Goal: Navigation & Orientation: Find specific page/section

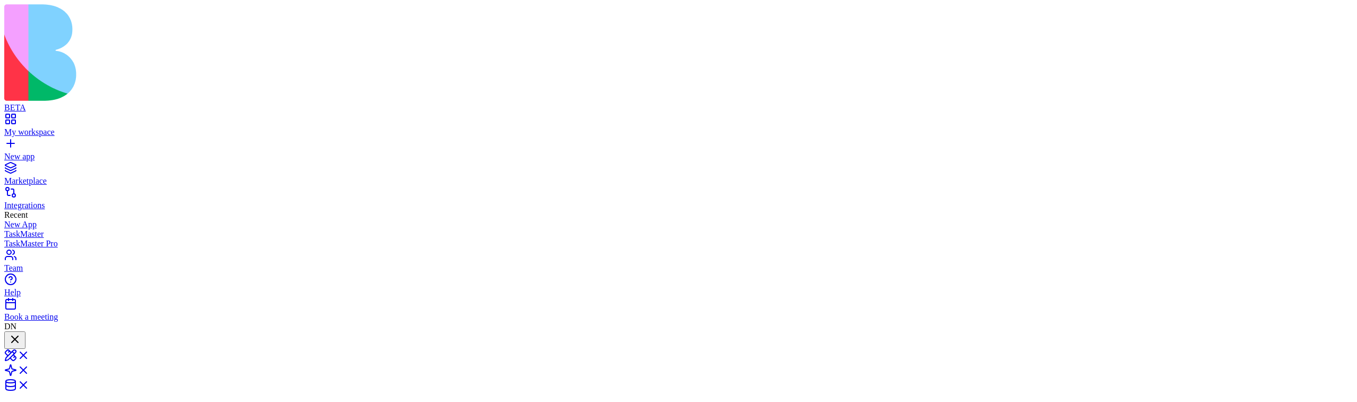
scroll to position [647, 0]
click at [47, 127] on div "My workspace" at bounding box center [678, 132] width 1348 height 10
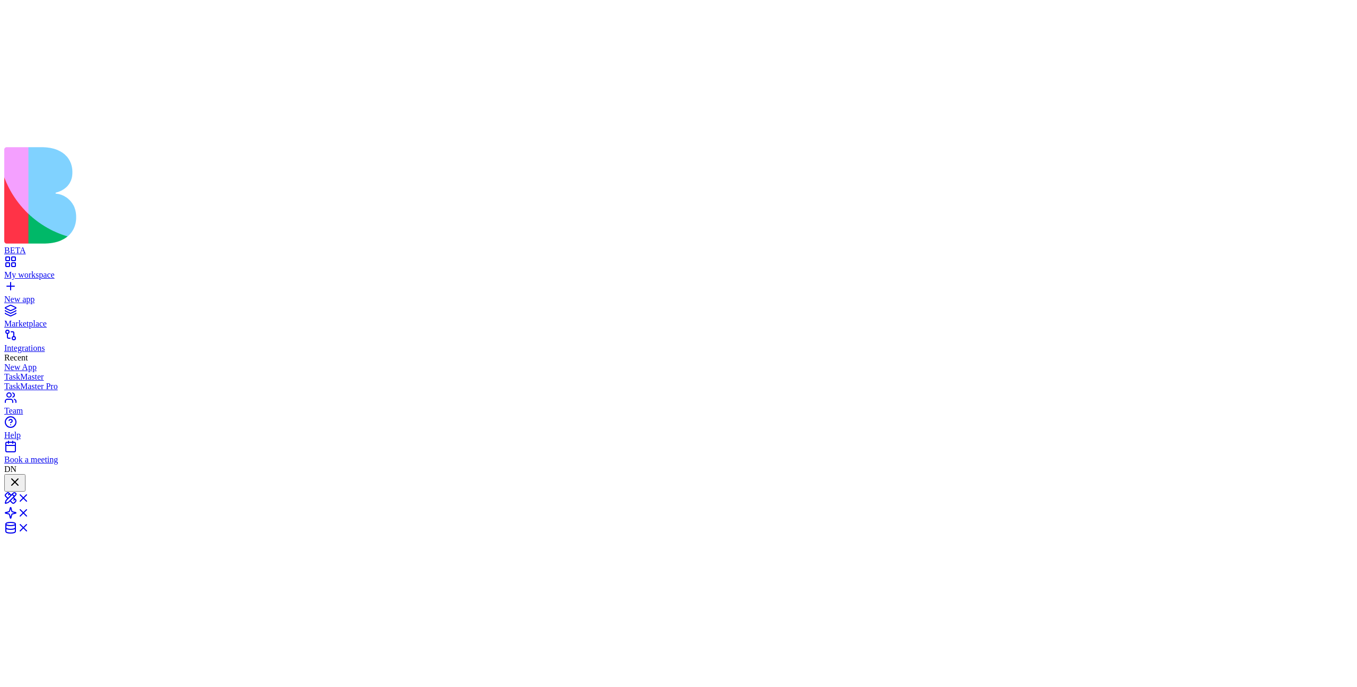
scroll to position [647, 0]
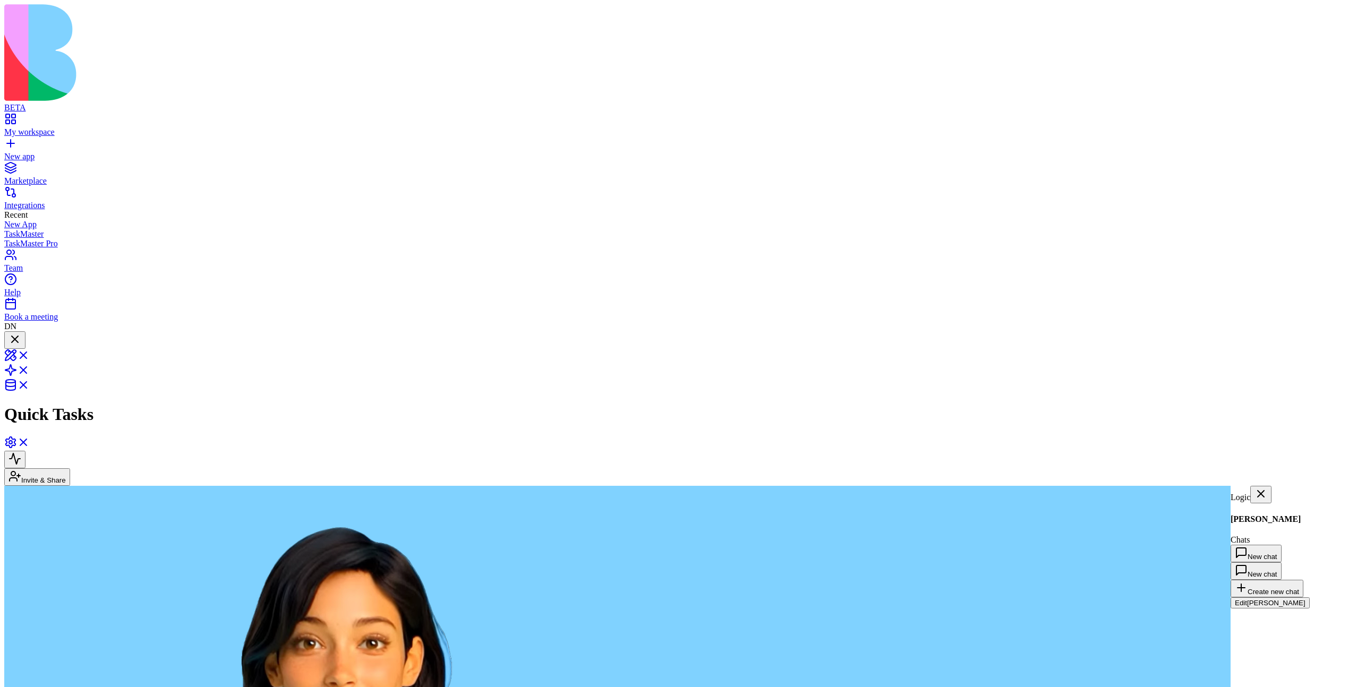
scroll to position [433, 0]
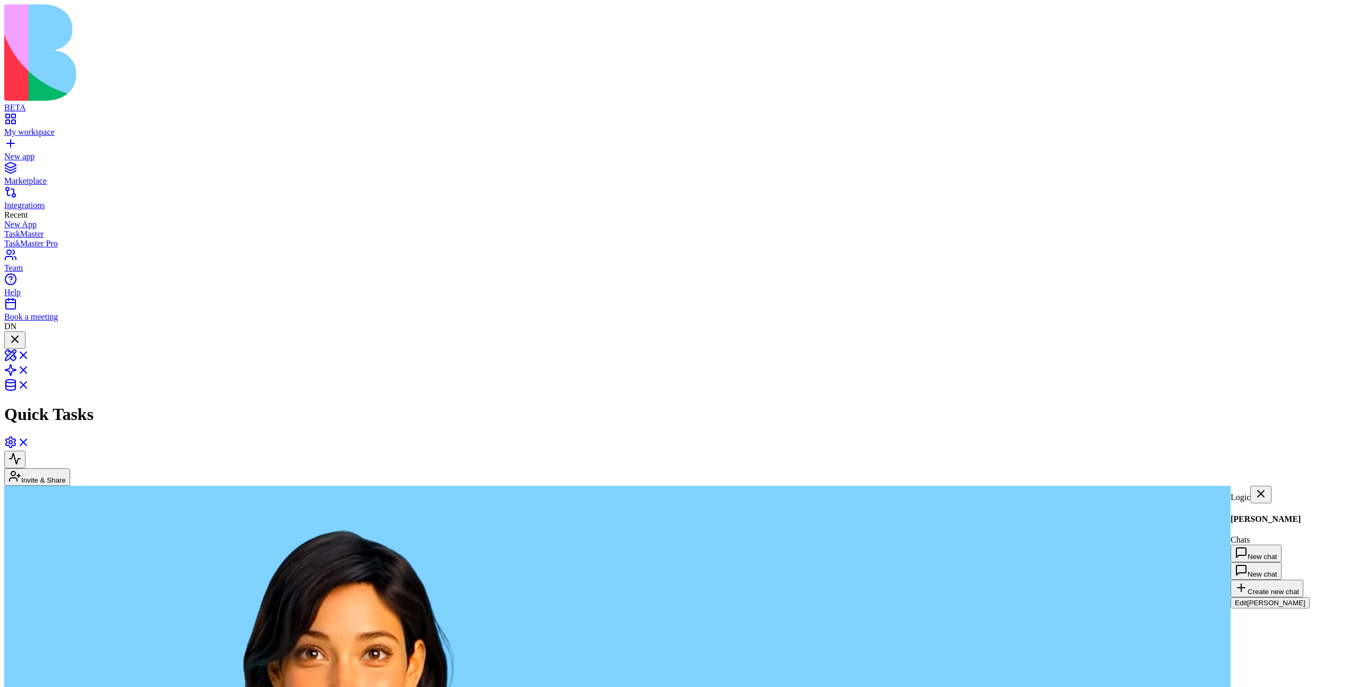
scroll to position [433, 0]
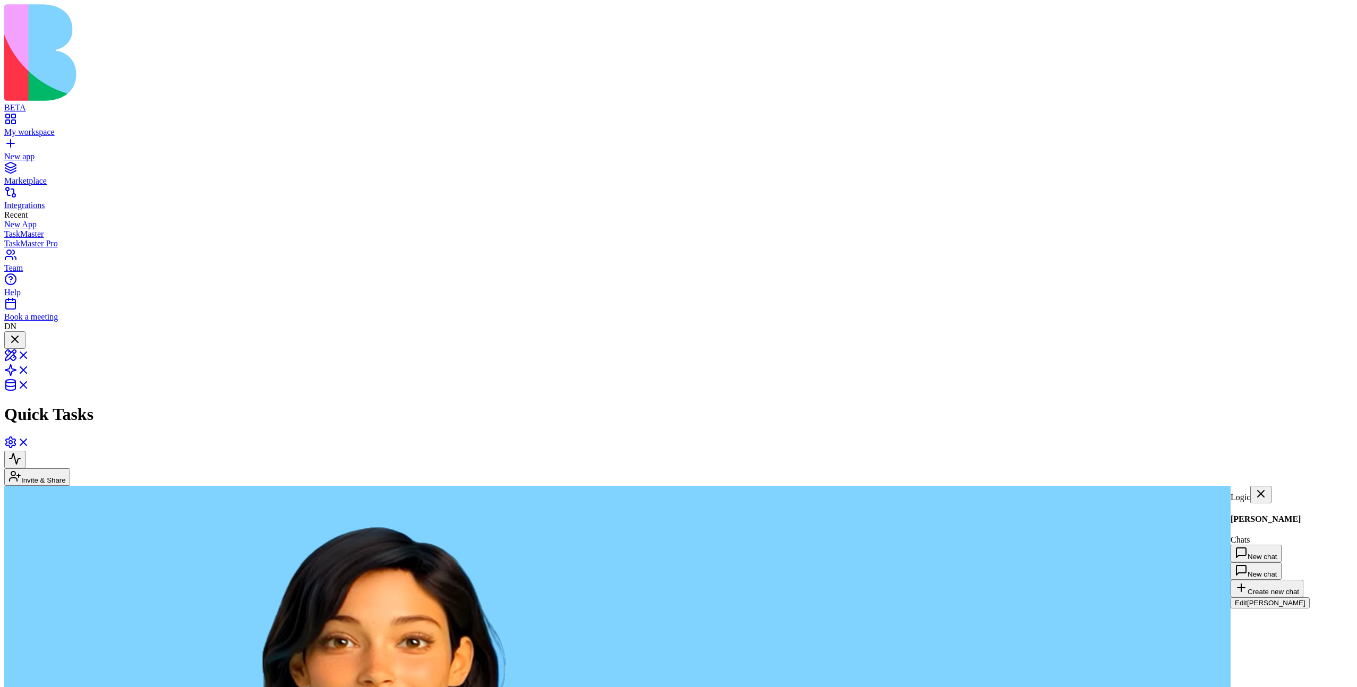
scroll to position [433, 0]
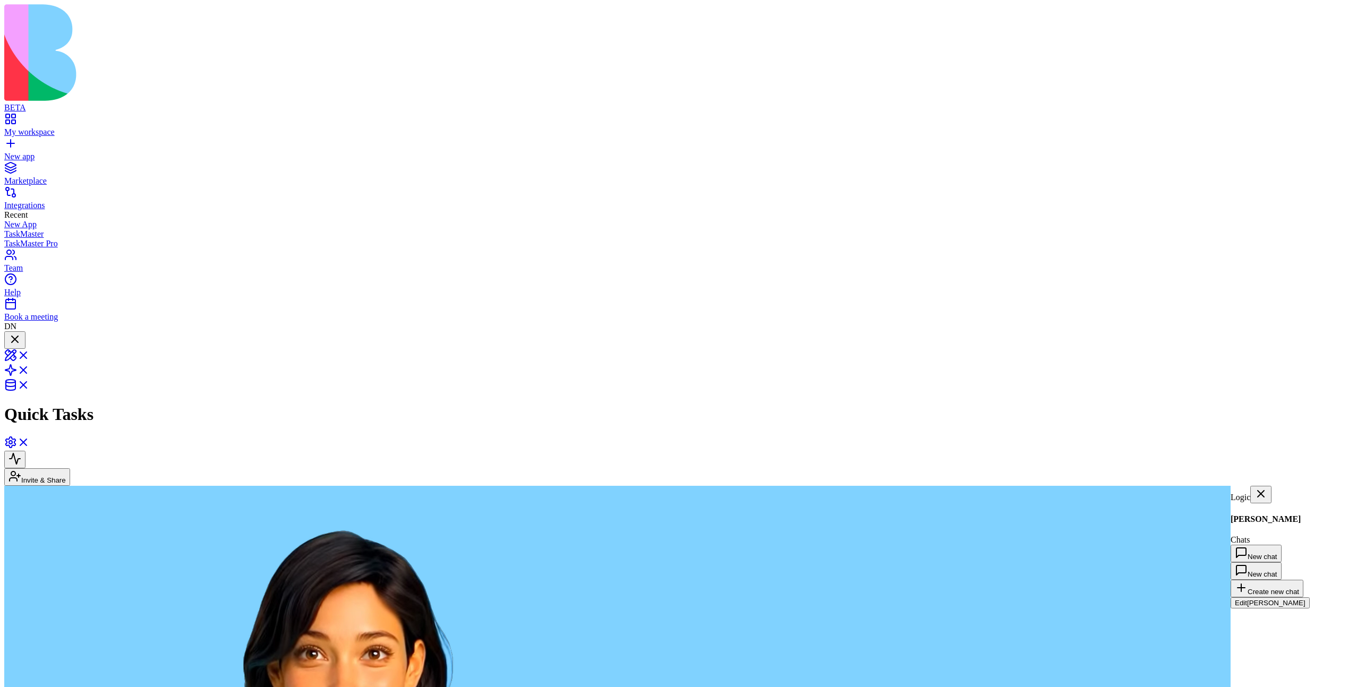
scroll to position [433, 0]
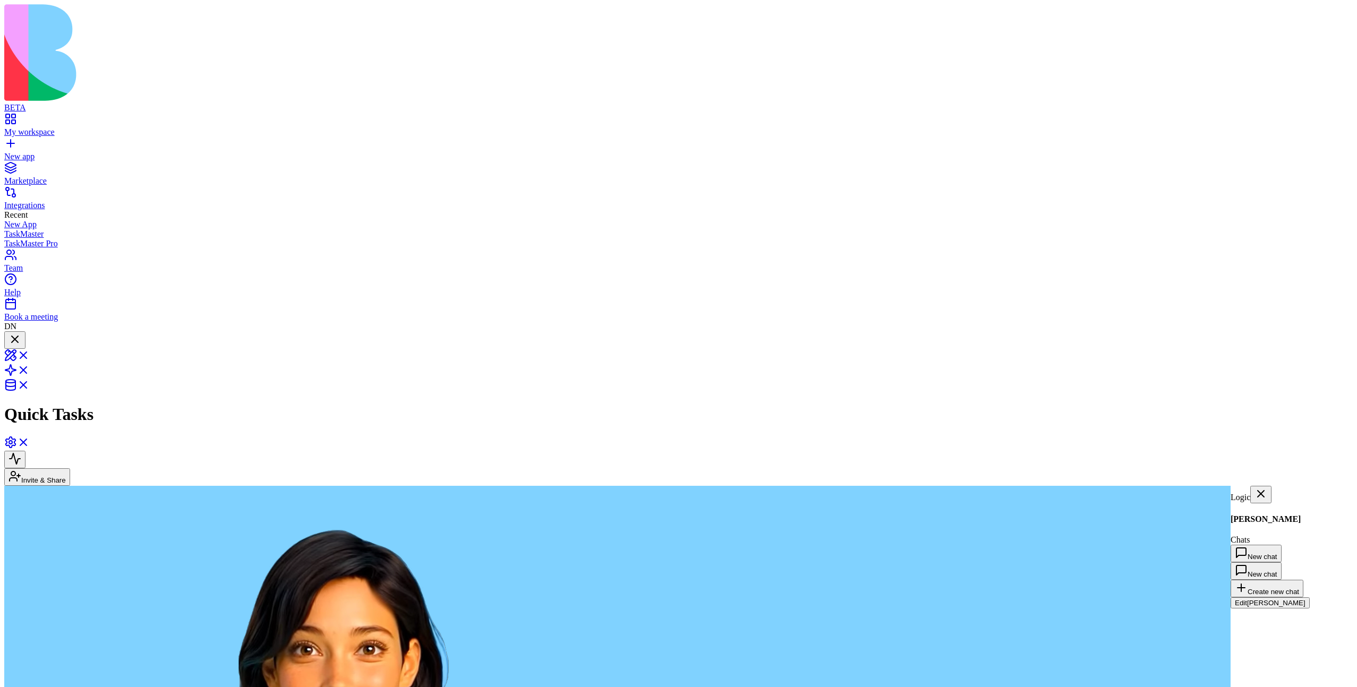
scroll to position [433, 0]
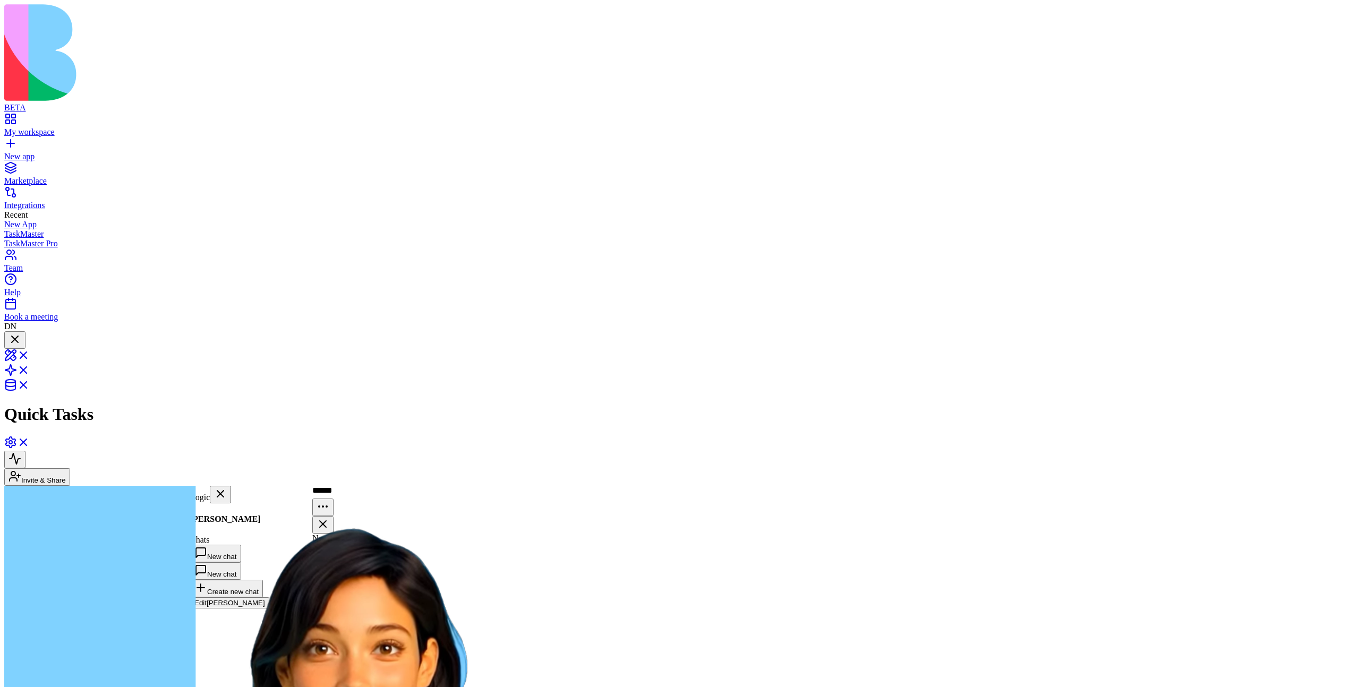
scroll to position [632, 0]
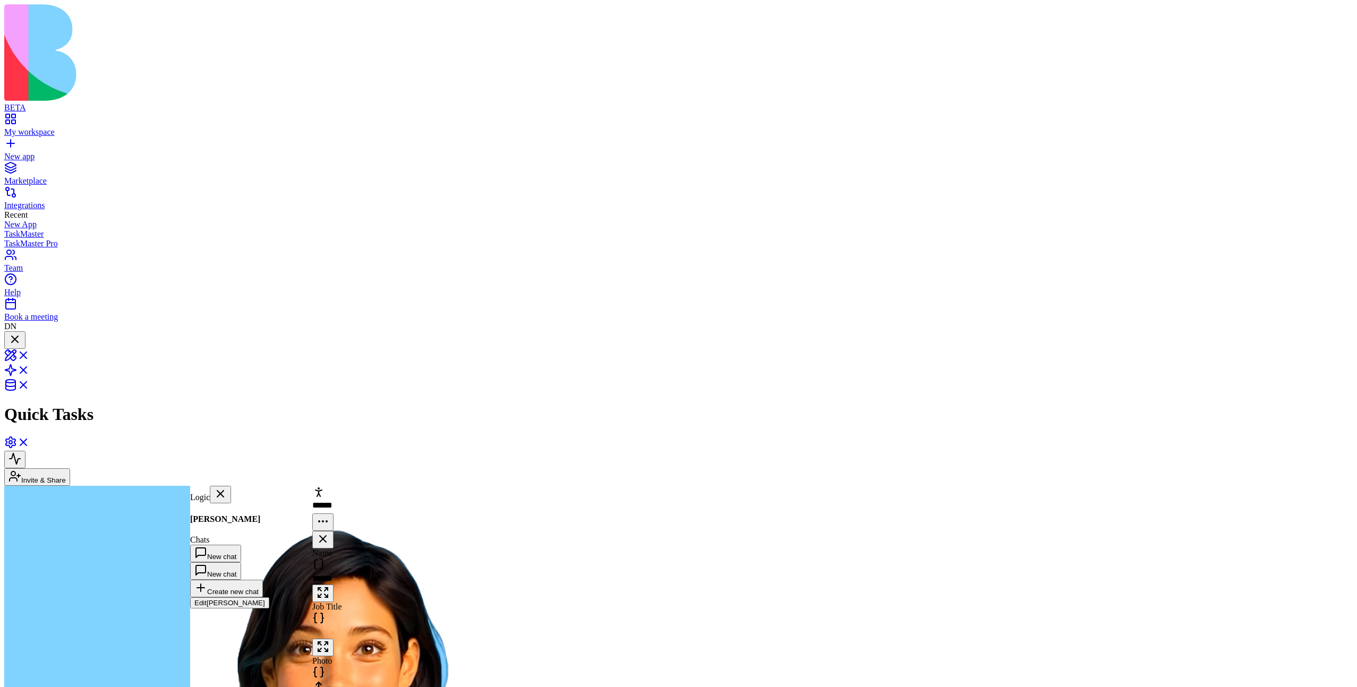
scroll to position [632, 0]
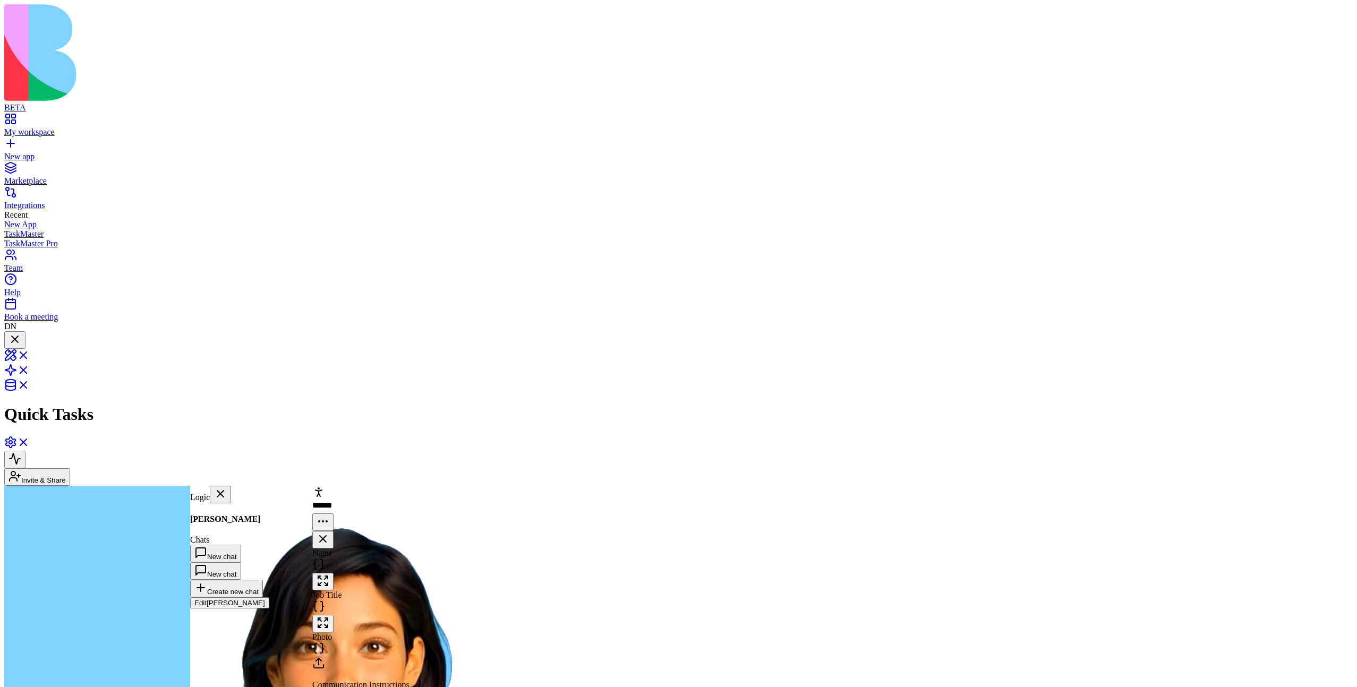
scroll to position [632, 0]
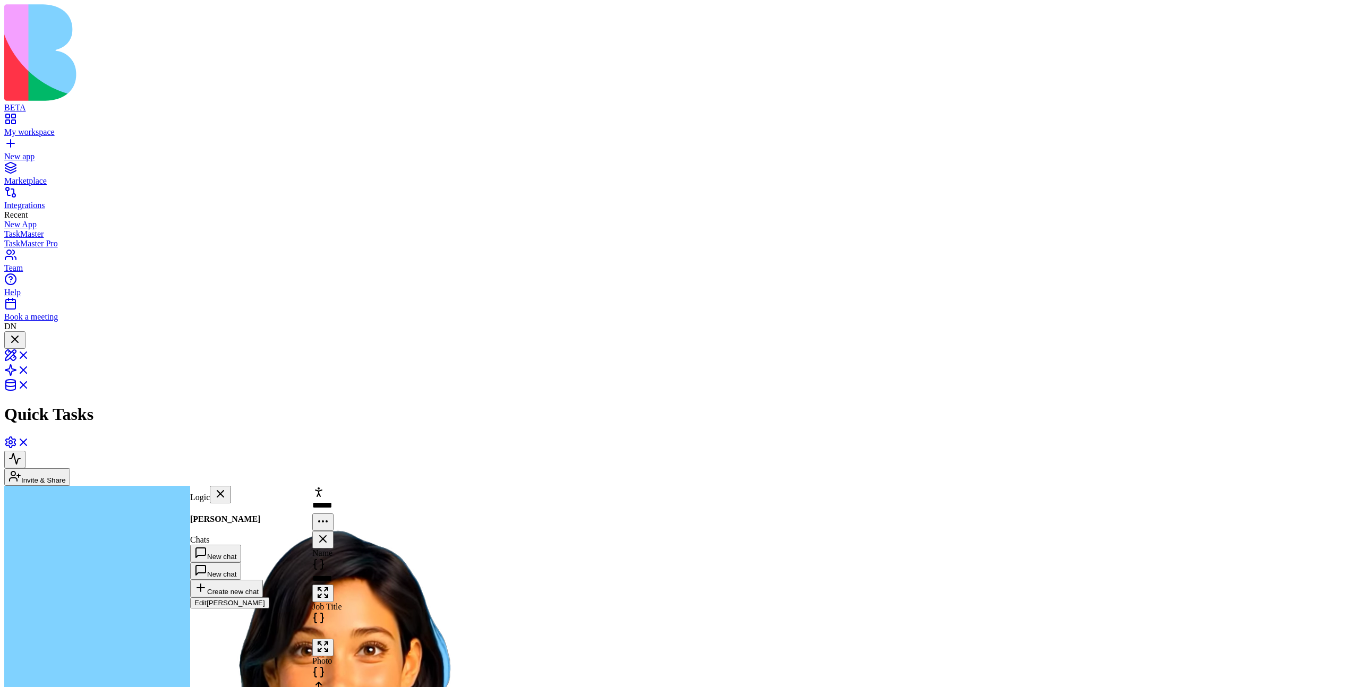
scroll to position [632, 0]
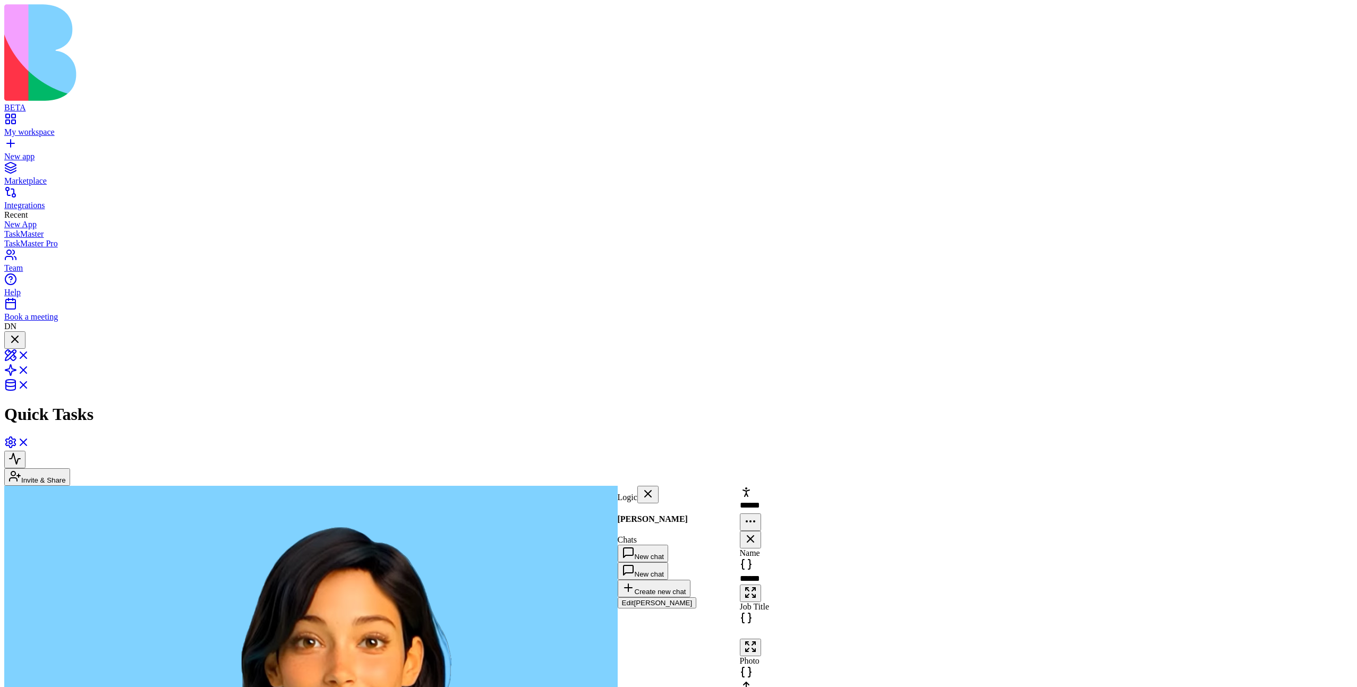
scroll to position [486, 0]
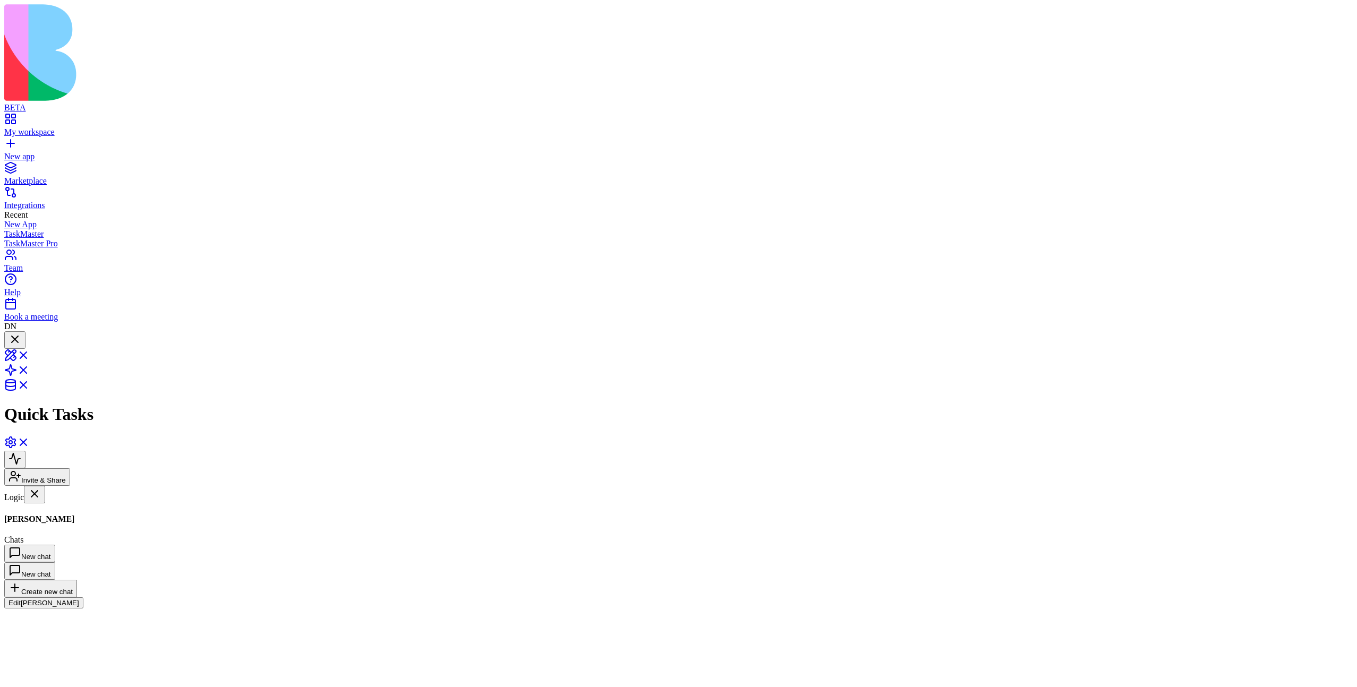
scroll to position [632, 0]
click at [21, 333] on div at bounding box center [14, 340] width 13 height 14
click at [8, 339] on div at bounding box center [8, 339] width 0 height 0
click at [21, 333] on div at bounding box center [14, 340] width 13 height 14
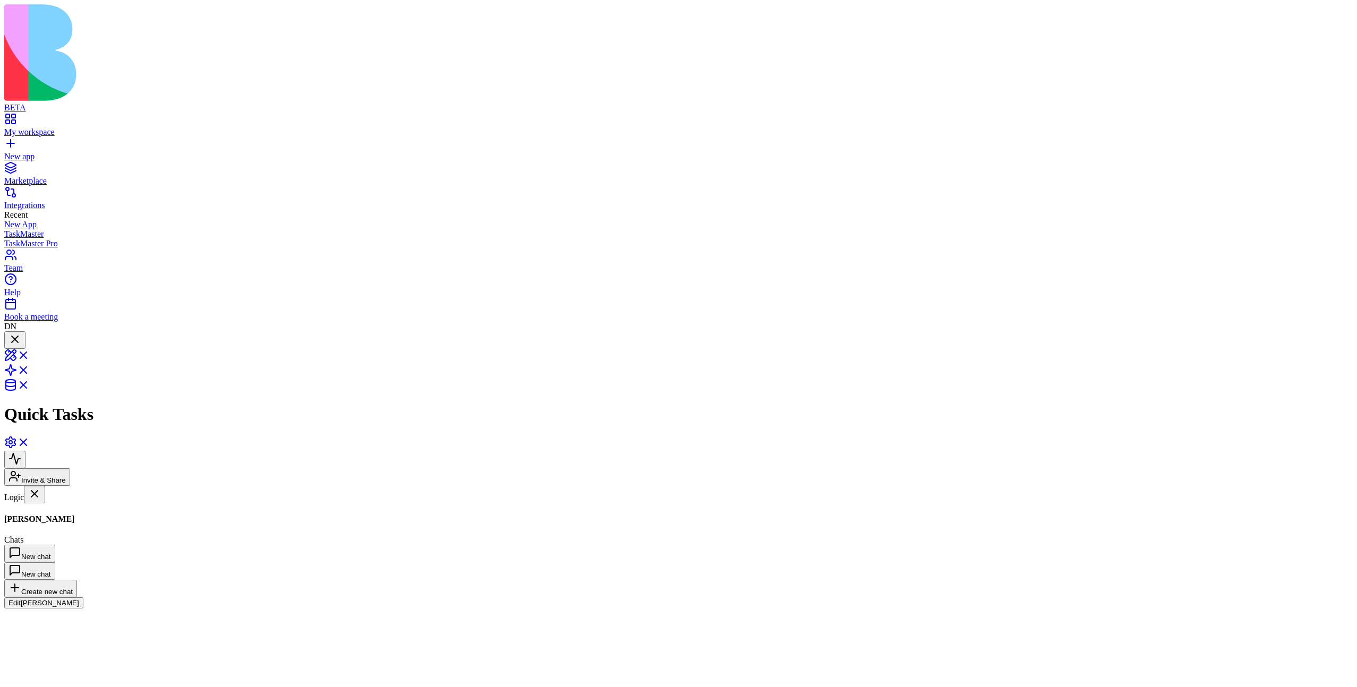
scroll to position [632, 0]
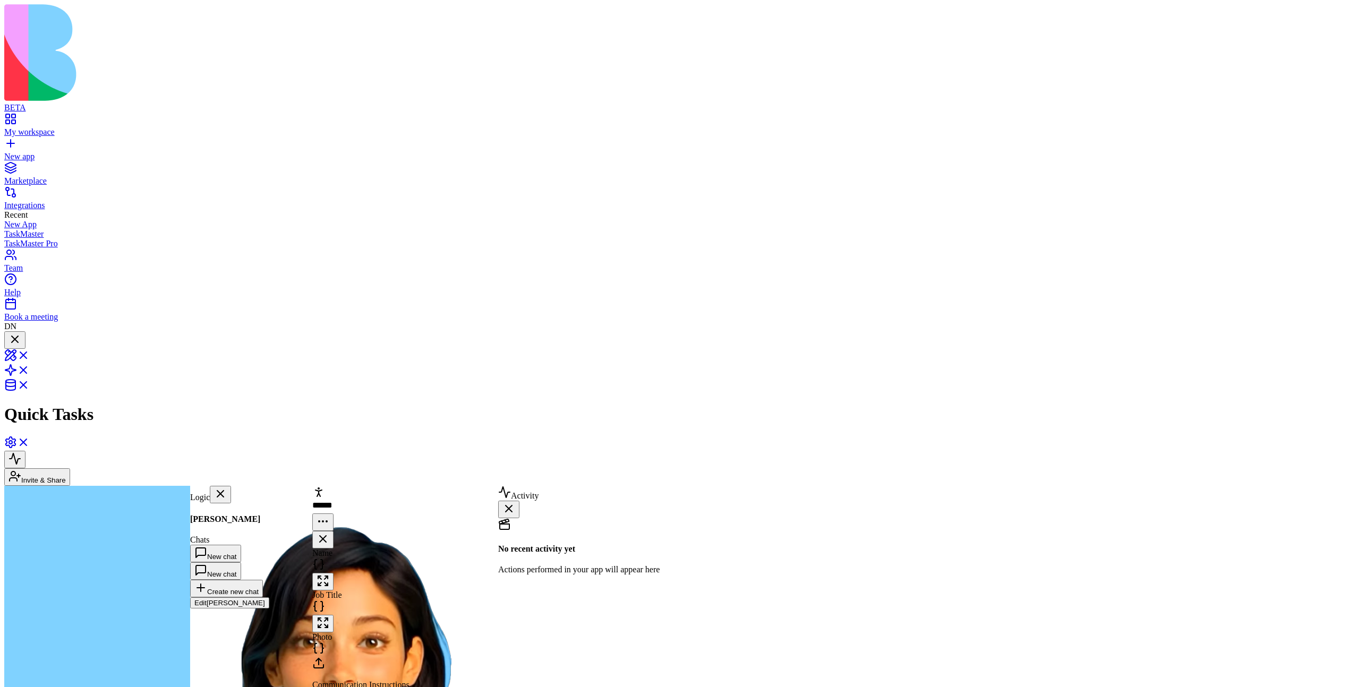
scroll to position [632, 0]
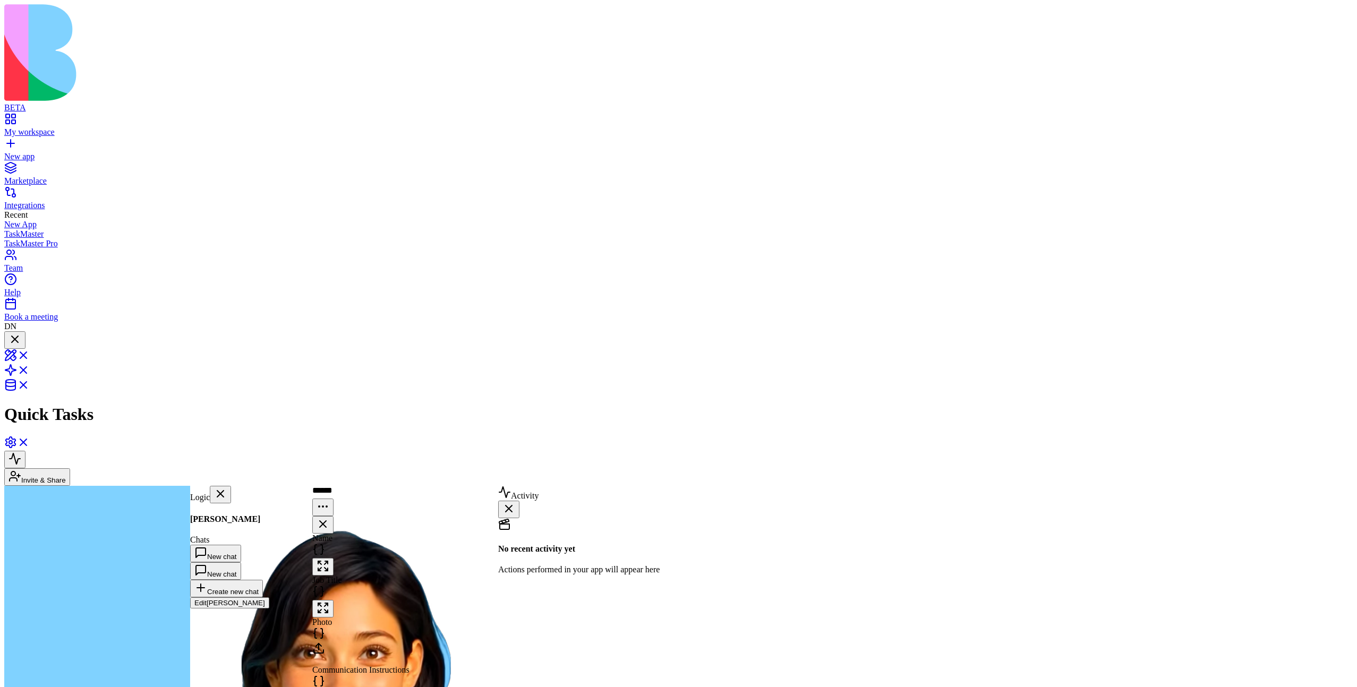
scroll to position [632, 0]
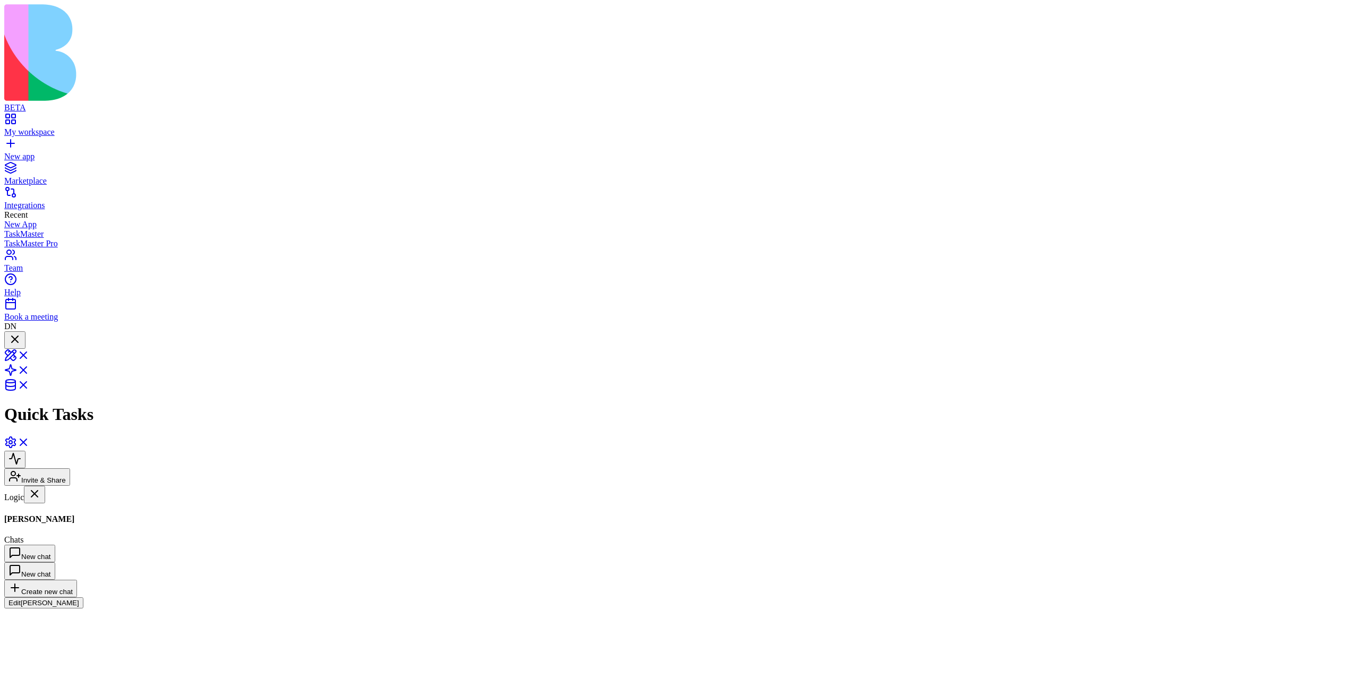
scroll to position [632, 0]
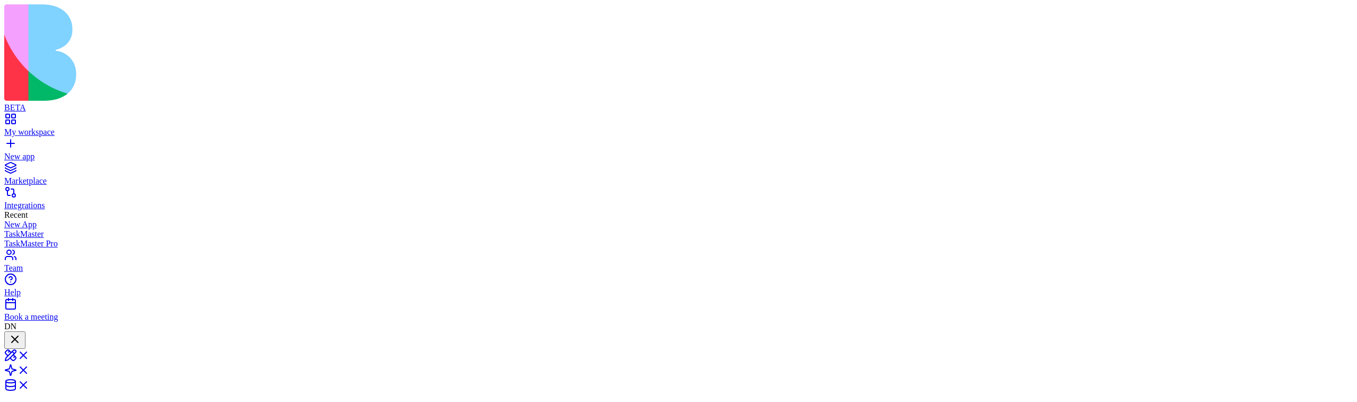
scroll to position [913, 0]
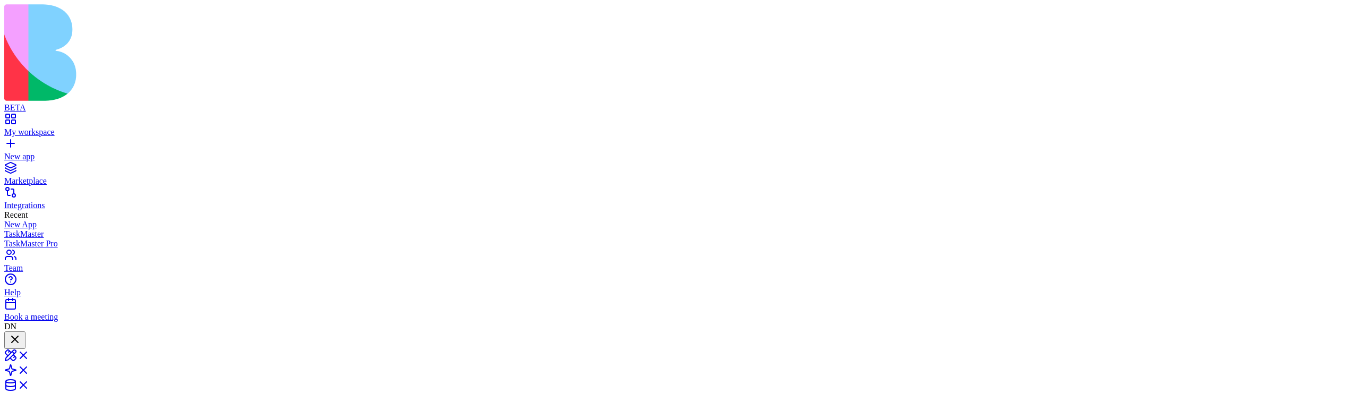
scroll to position [711, 0]
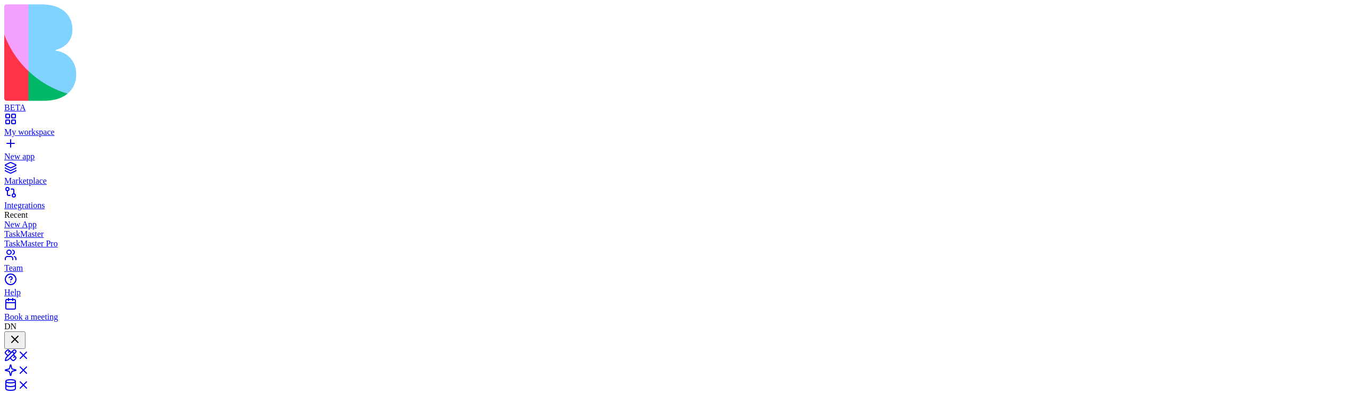
scroll to position [679, 0]
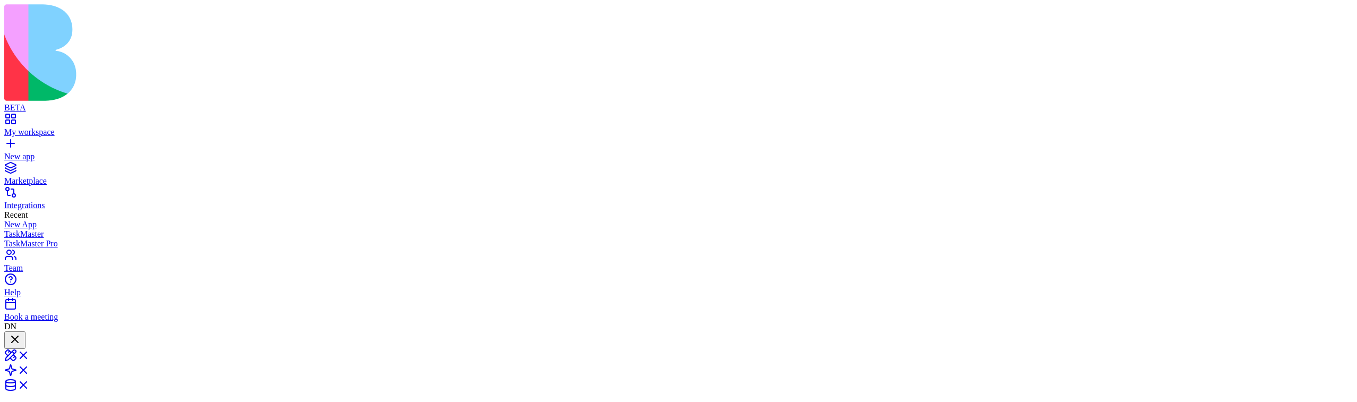
scroll to position [615, 0]
click at [30, 384] on link at bounding box center [16, 388] width 25 height 9
click at [30, 369] on link at bounding box center [16, 373] width 25 height 9
click at [30, 384] on link at bounding box center [16, 388] width 25 height 9
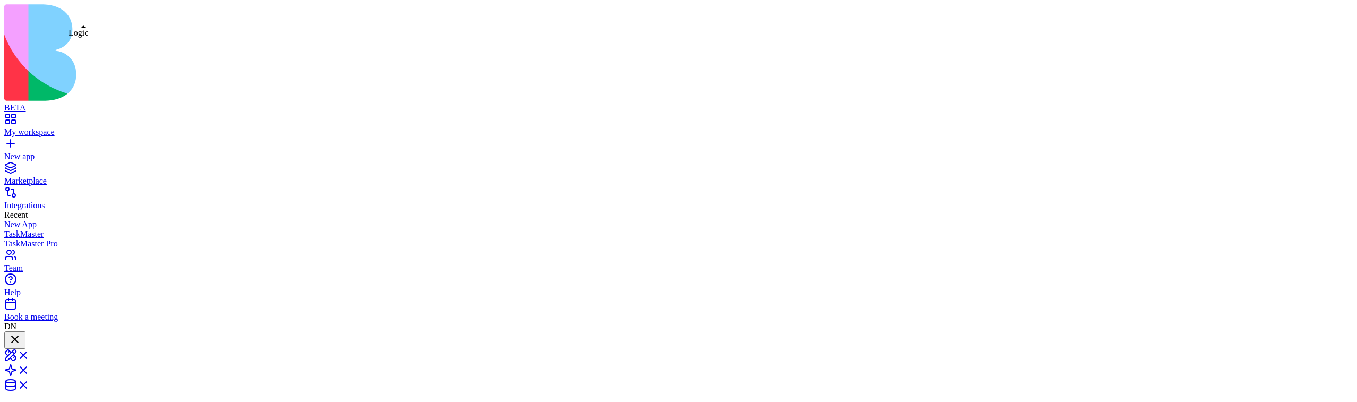
click at [30, 369] on link at bounding box center [16, 373] width 25 height 9
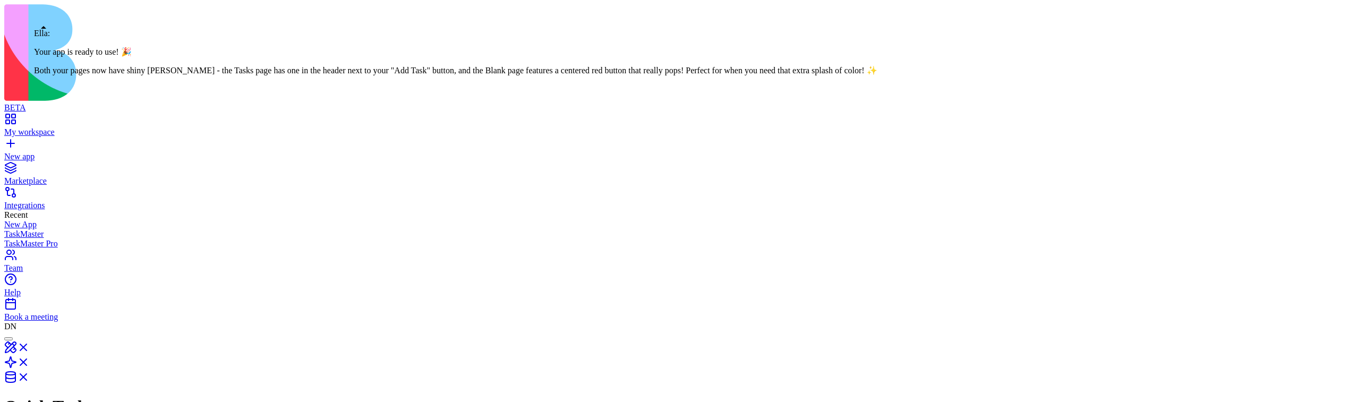
click at [8, 339] on div at bounding box center [8, 339] width 0 height 0
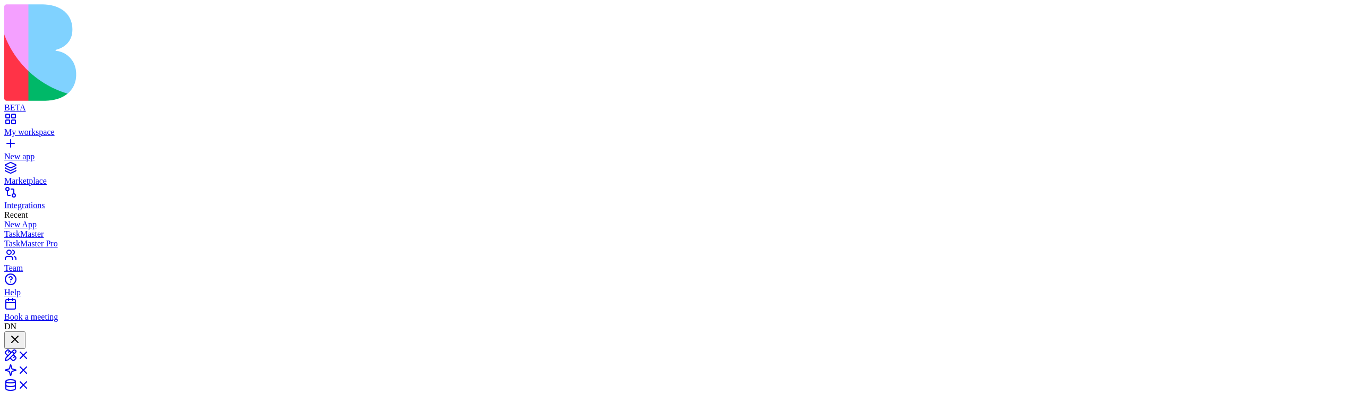
scroll to position [913, 0]
click at [21, 333] on div at bounding box center [14, 340] width 13 height 14
click at [8, 339] on div at bounding box center [8, 339] width 0 height 0
click at [21, 333] on div at bounding box center [14, 340] width 13 height 14
click at [21, 347] on div at bounding box center [14, 347] width 13 height 0
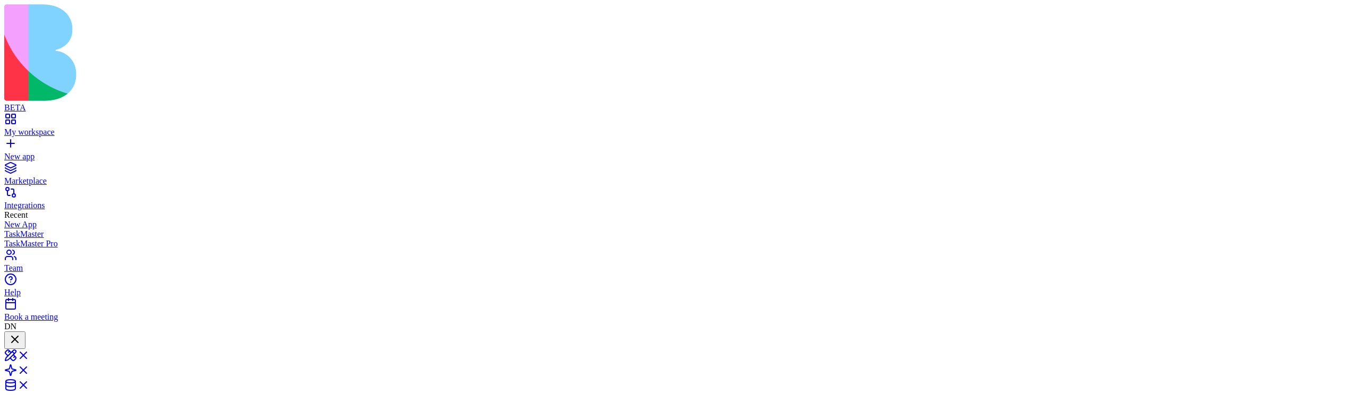
click at [21, 333] on div at bounding box center [14, 340] width 13 height 14
click at [8, 339] on div at bounding box center [8, 339] width 0 height 0
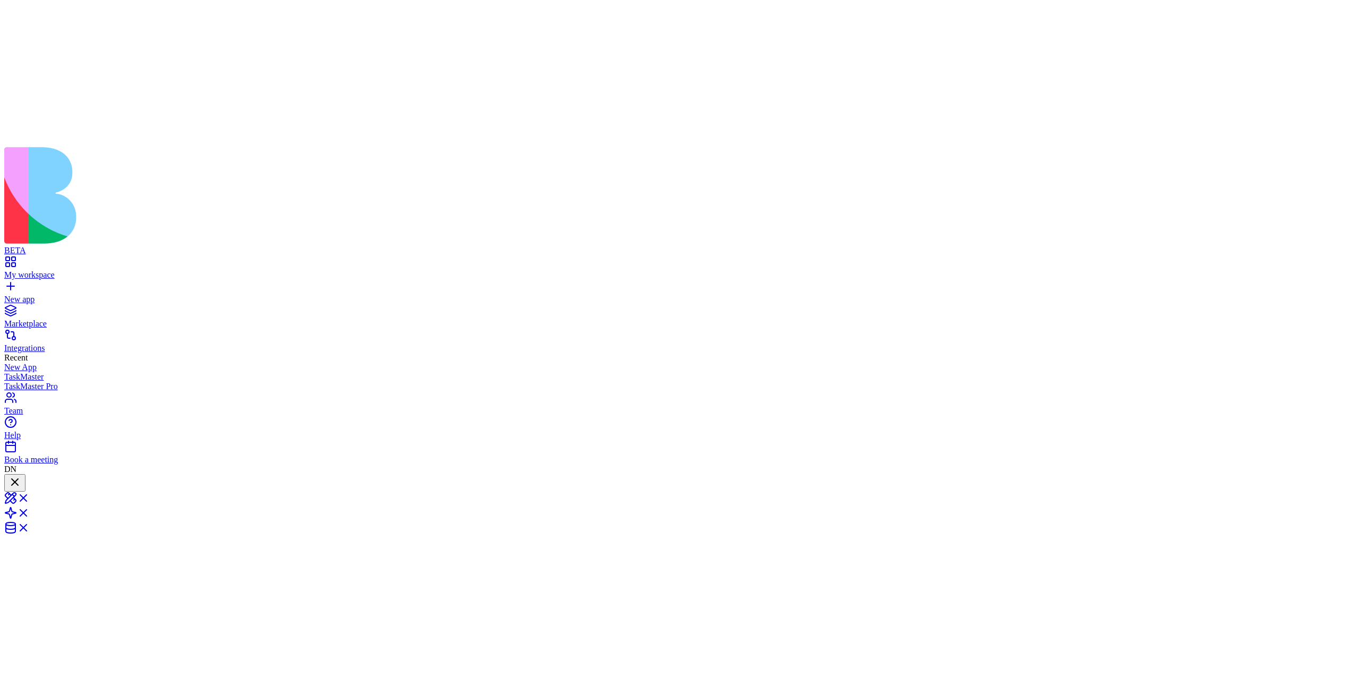
scroll to position [632, 0]
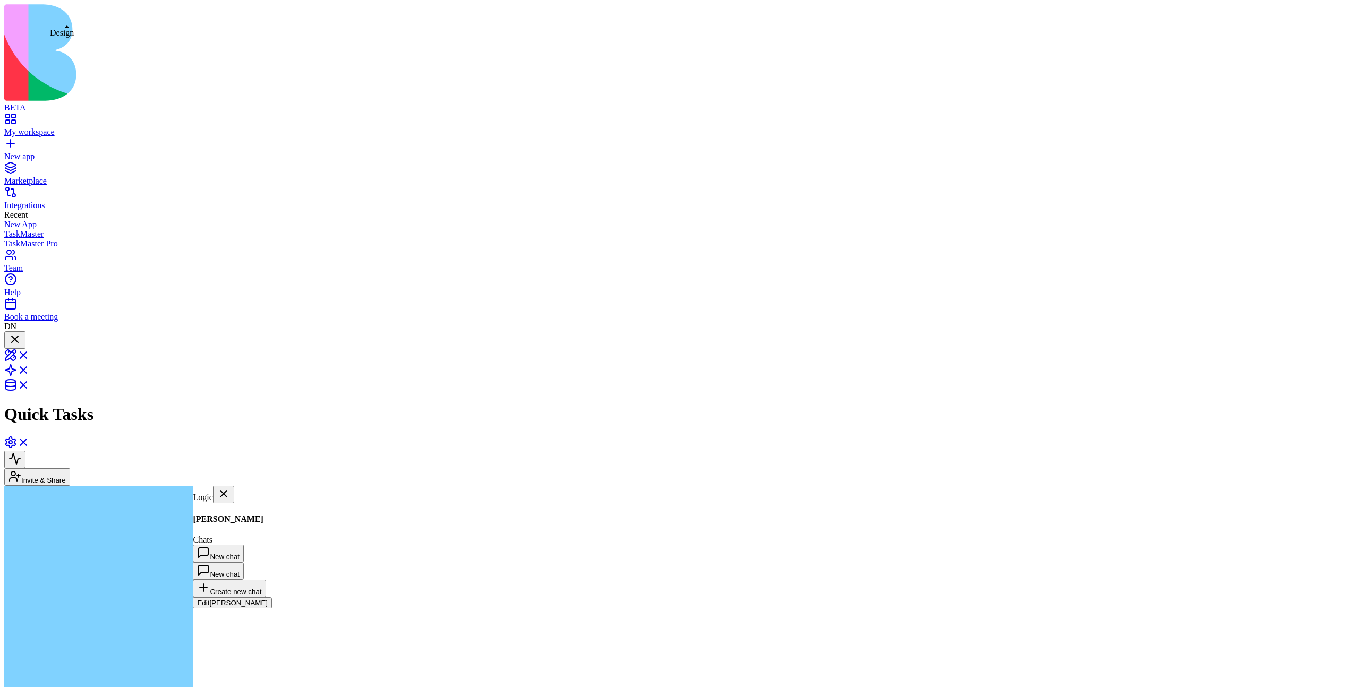
click at [21, 333] on div at bounding box center [14, 340] width 13 height 14
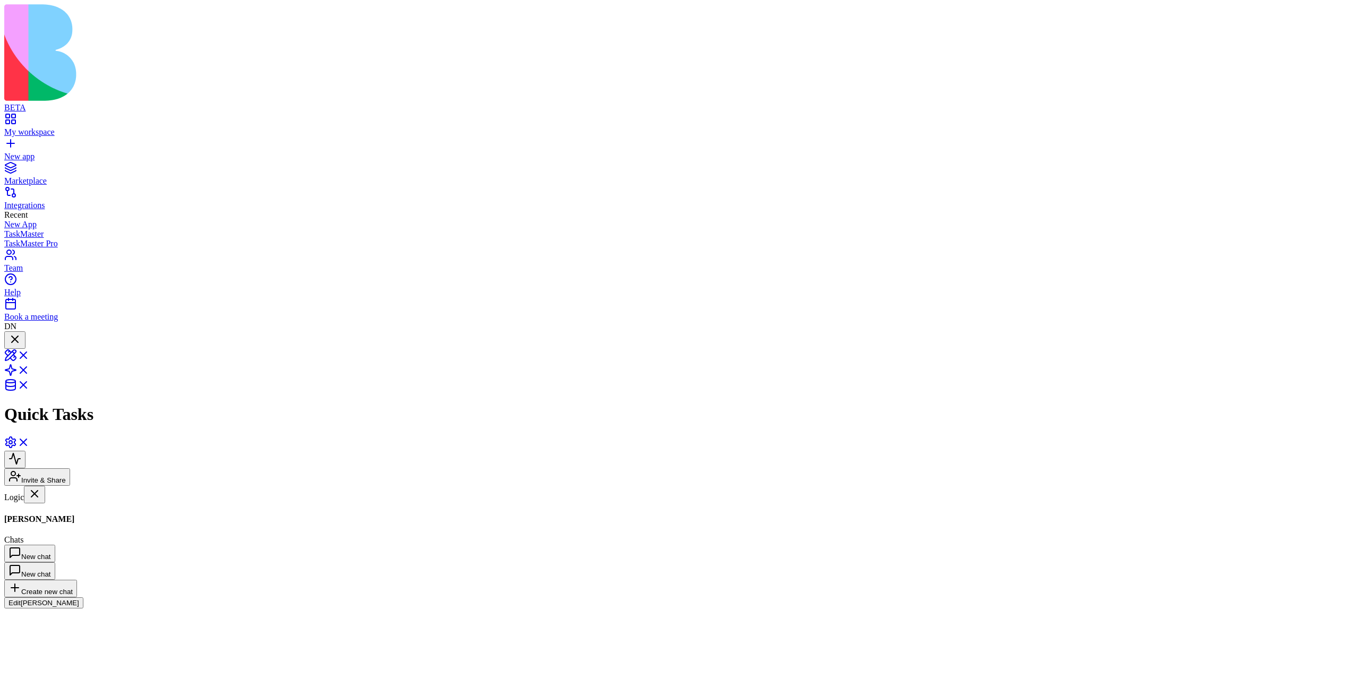
click at [21, 347] on div at bounding box center [14, 347] width 13 height 0
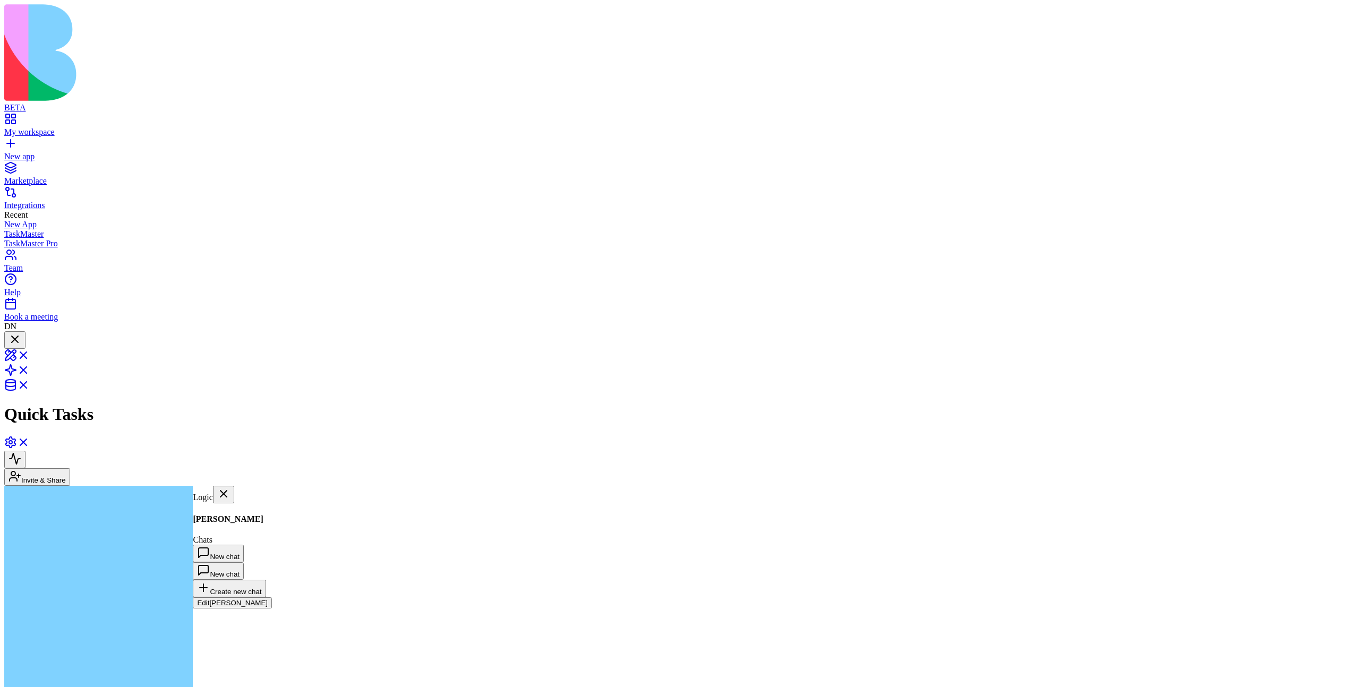
click at [21, 333] on div at bounding box center [14, 340] width 13 height 14
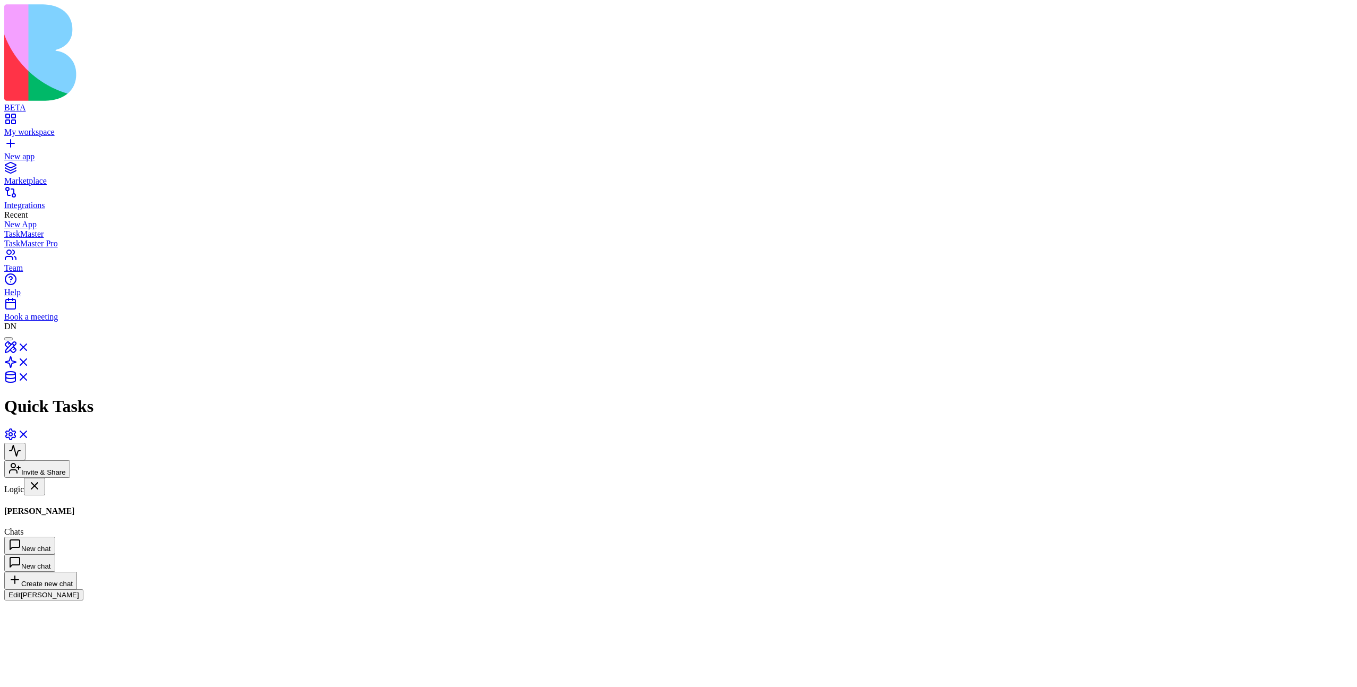
click at [8, 339] on div at bounding box center [8, 339] width 0 height 0
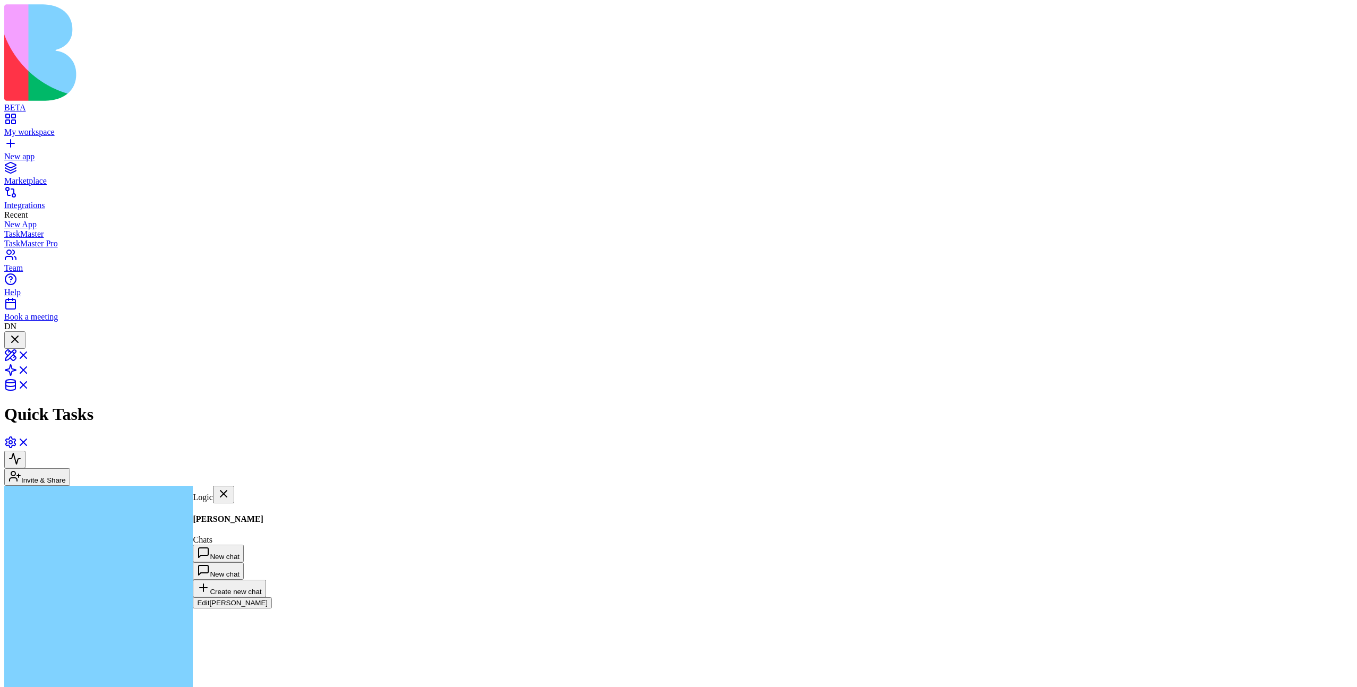
click at [21, 333] on div at bounding box center [14, 340] width 13 height 14
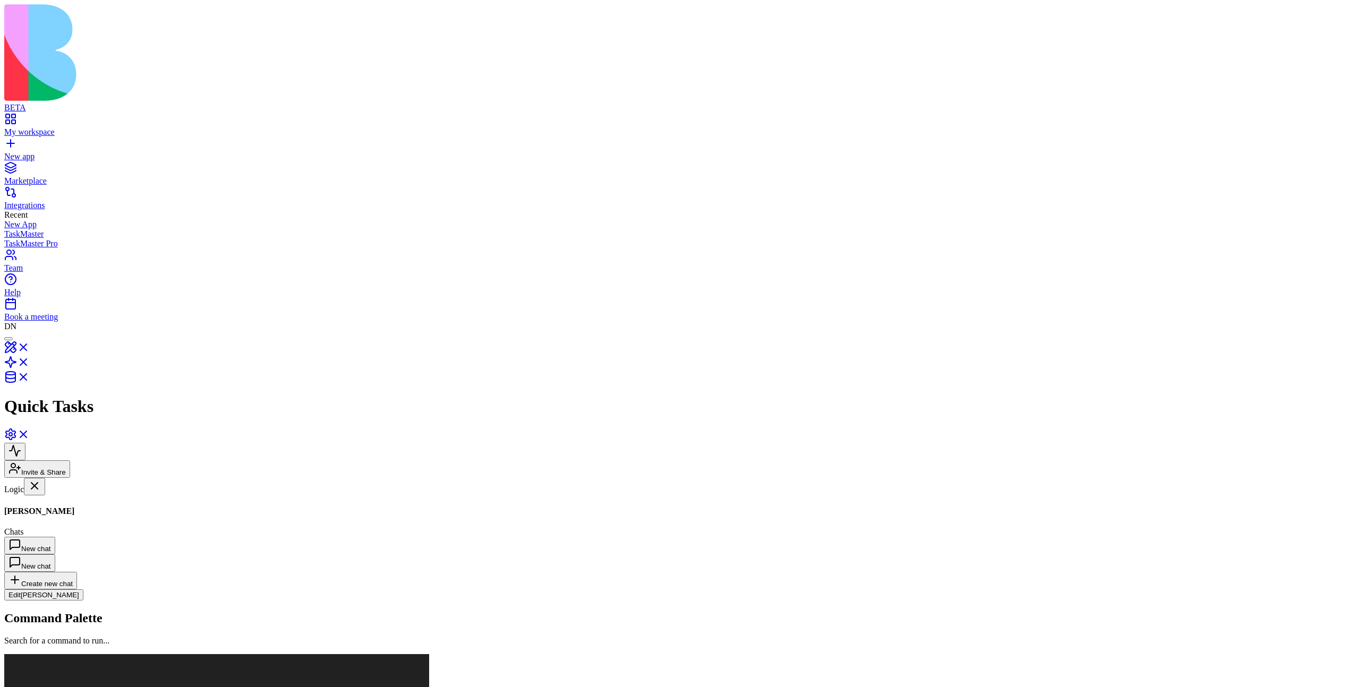
click at [8, 339] on div at bounding box center [8, 339] width 0 height 0
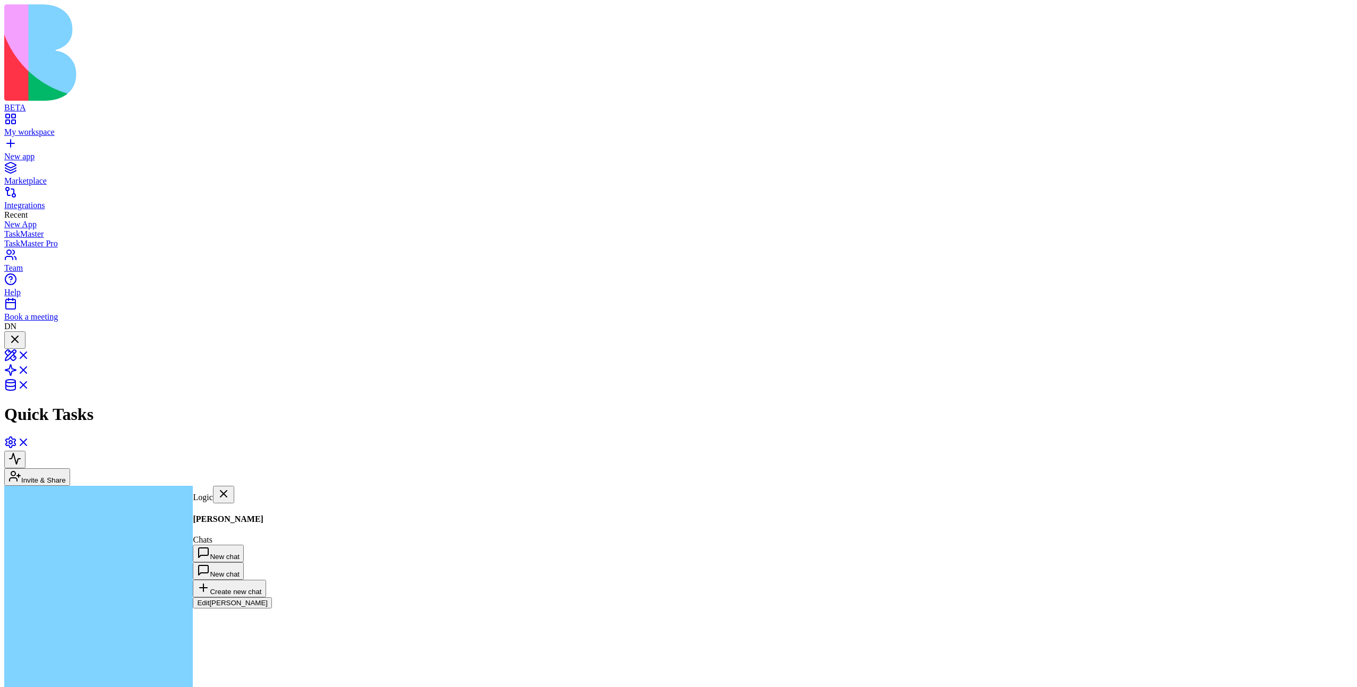
click at [21, 333] on div at bounding box center [14, 340] width 13 height 14
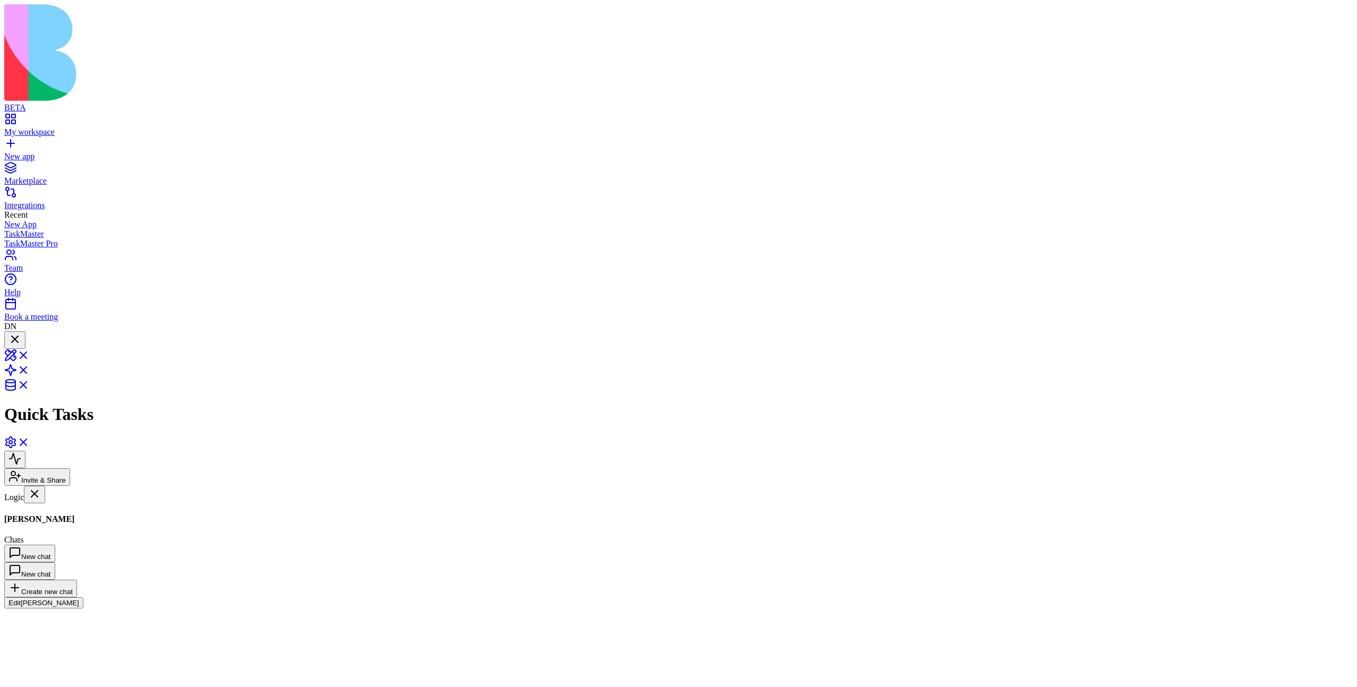
click at [21, 347] on div at bounding box center [14, 347] width 13 height 0
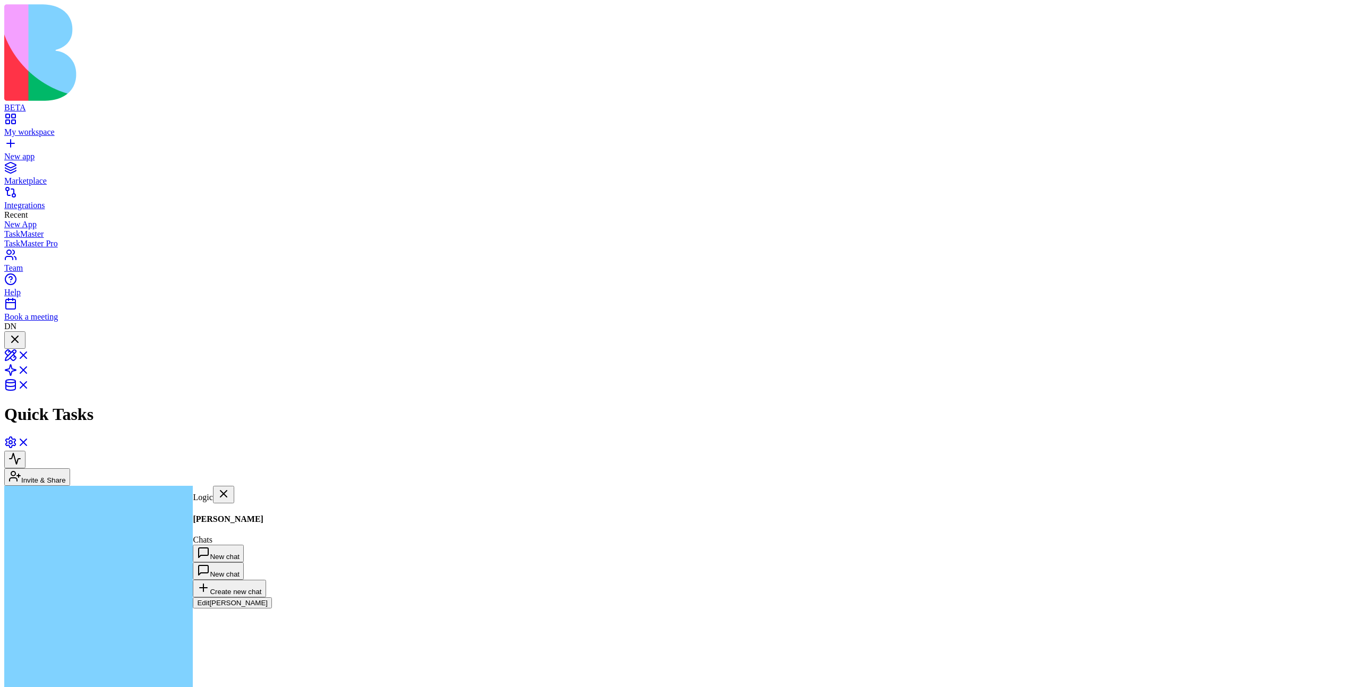
click at [21, 333] on div at bounding box center [14, 340] width 13 height 14
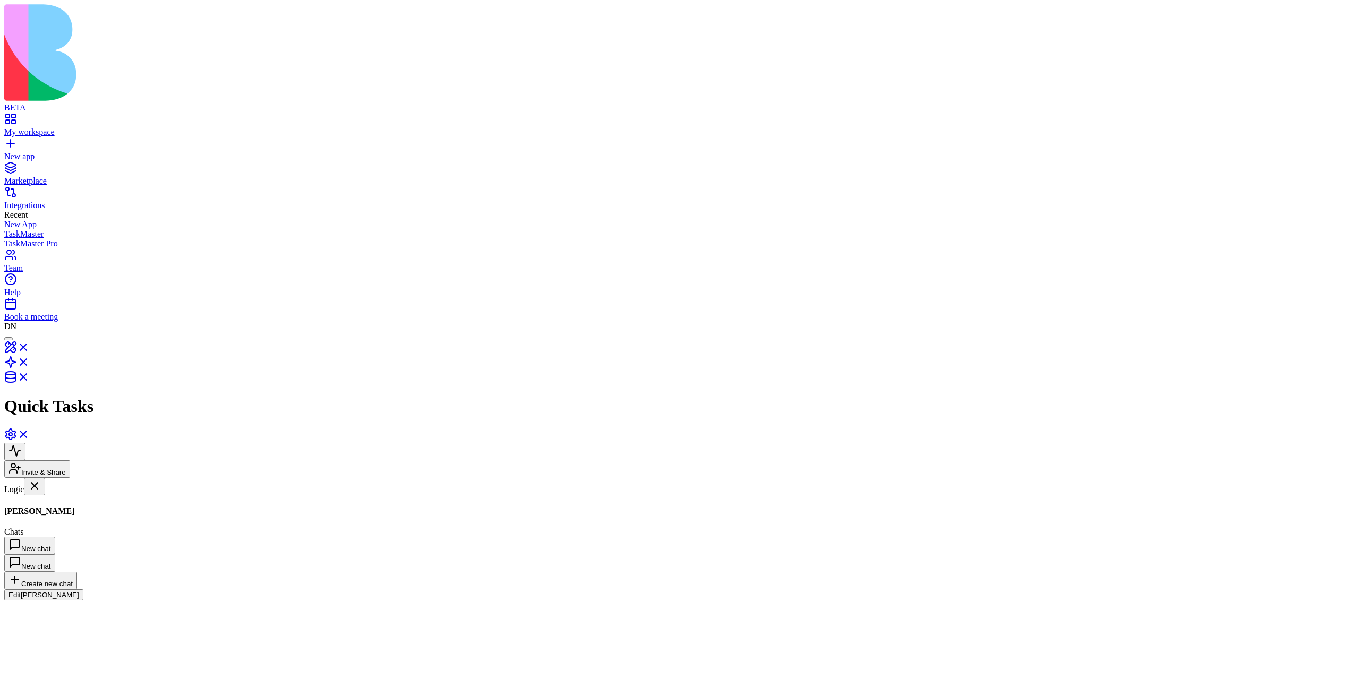
click at [8, 339] on div at bounding box center [8, 339] width 0 height 0
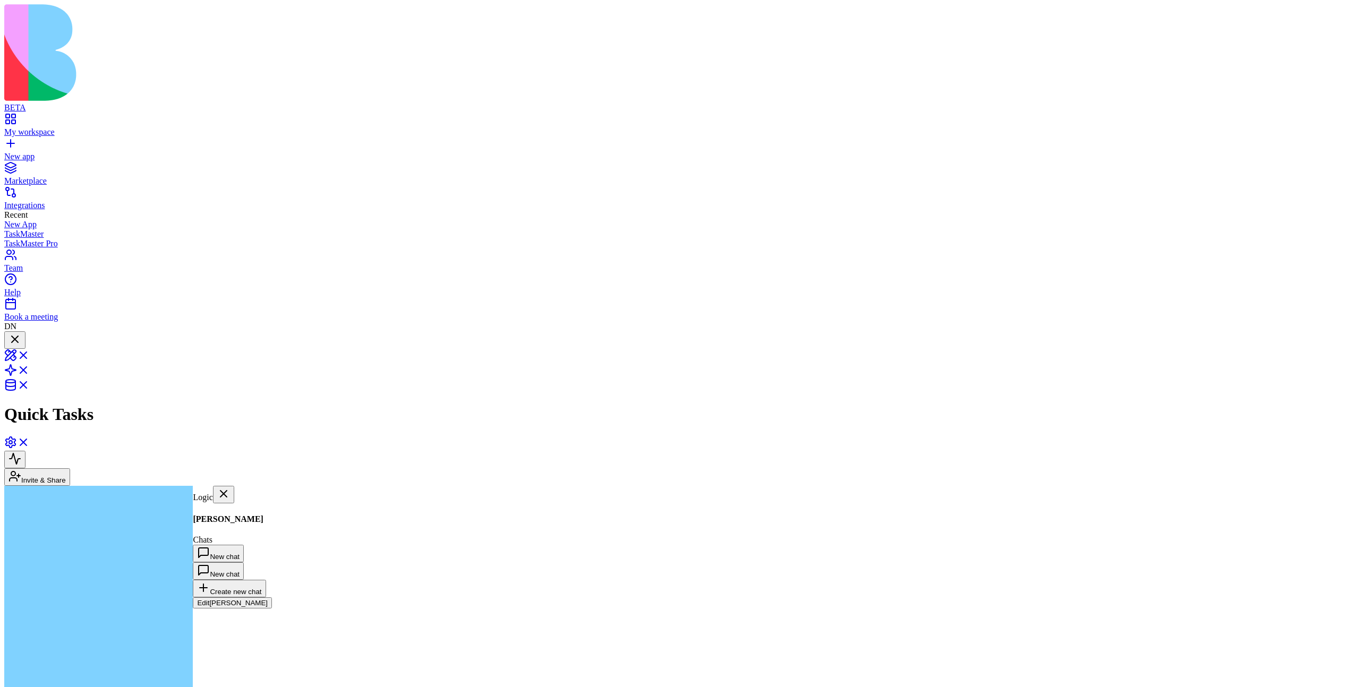
click at [21, 333] on div at bounding box center [14, 340] width 13 height 14
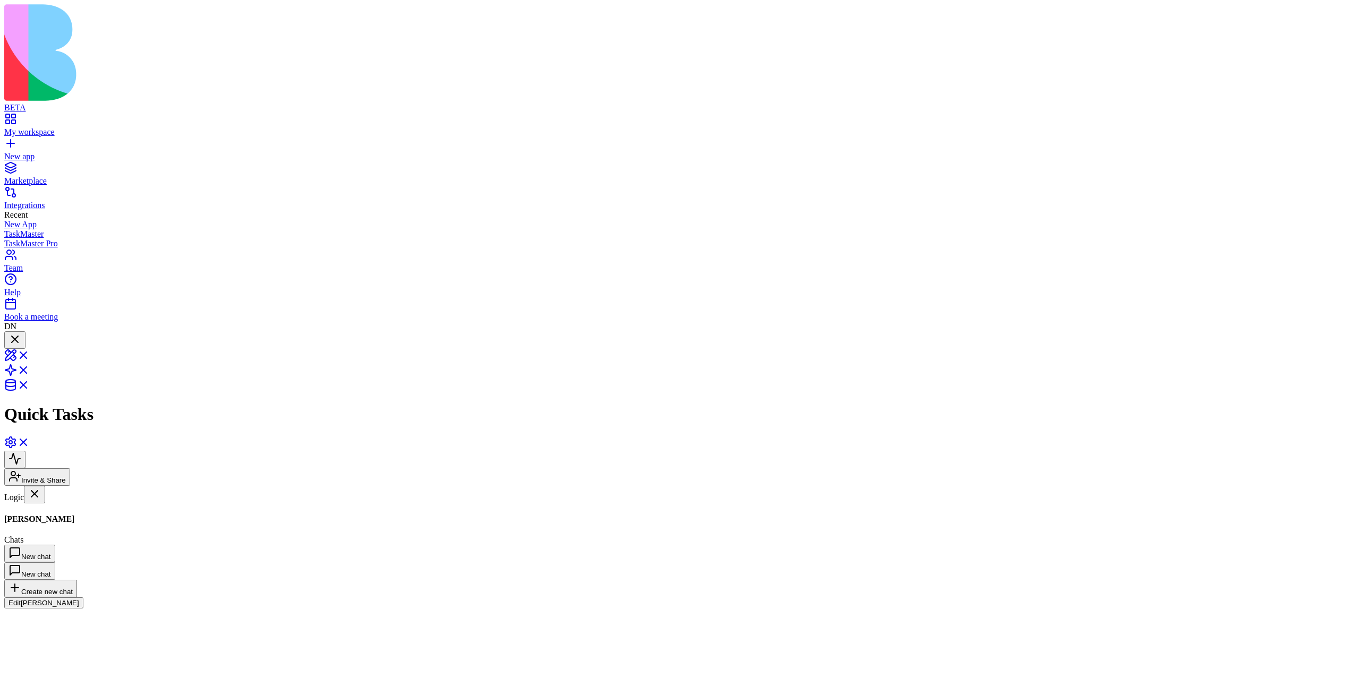
click at [21, 347] on div at bounding box center [14, 347] width 13 height 0
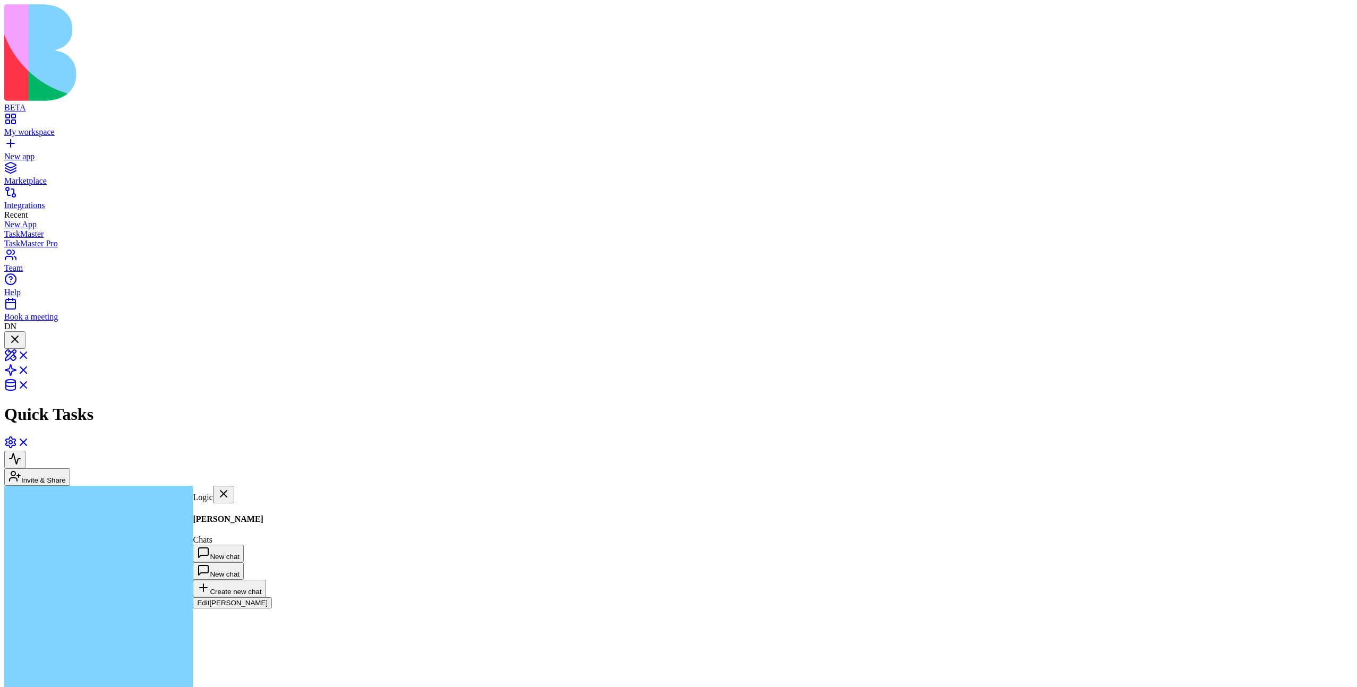
click at [225, 401] on div "Agents Morgan Actions AddTask" at bounding box center [254, 503] width 122 height 0
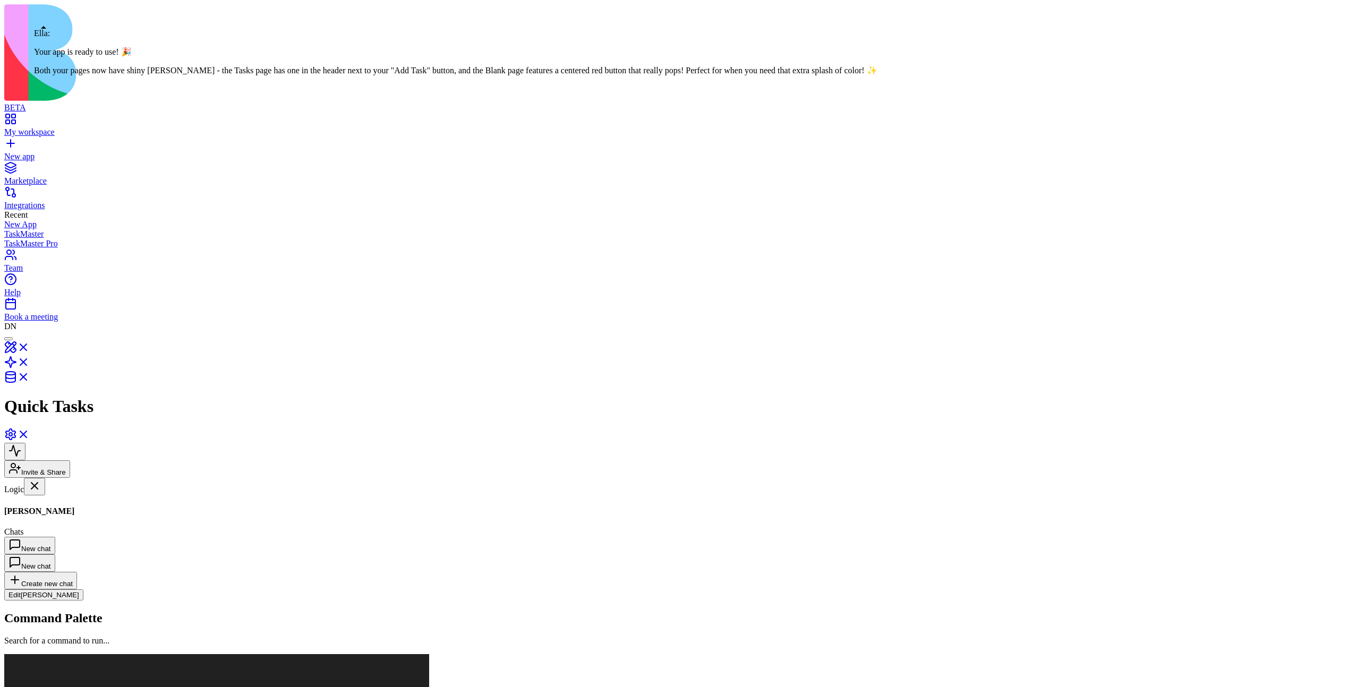
click at [8, 339] on div at bounding box center [8, 339] width 0 height 0
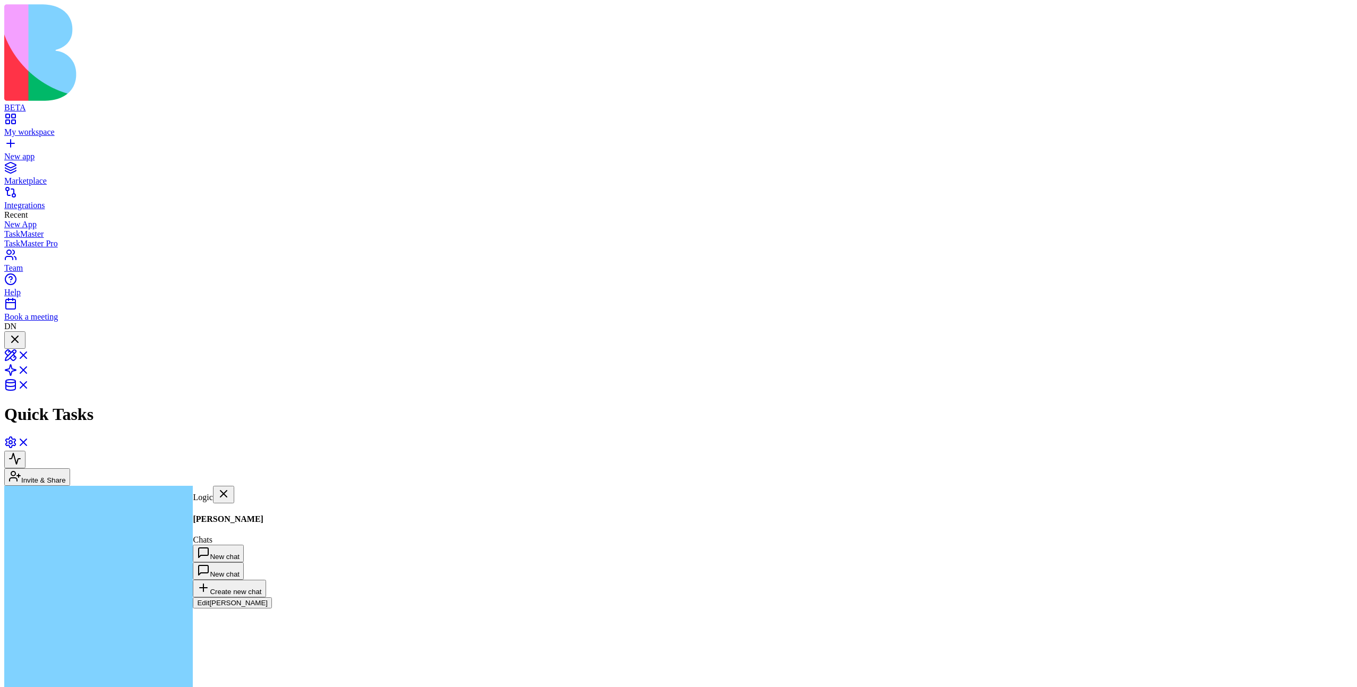
click at [21, 333] on div at bounding box center [14, 340] width 13 height 14
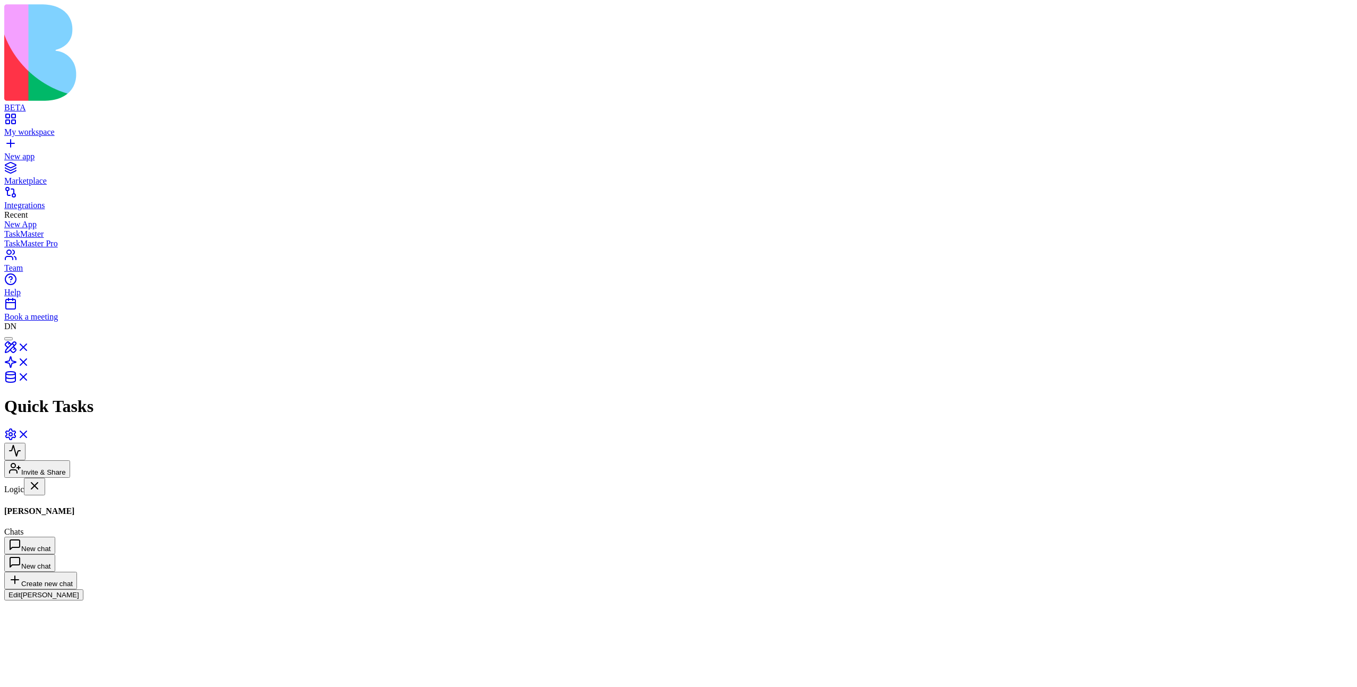
click at [8, 339] on div at bounding box center [8, 339] width 0 height 0
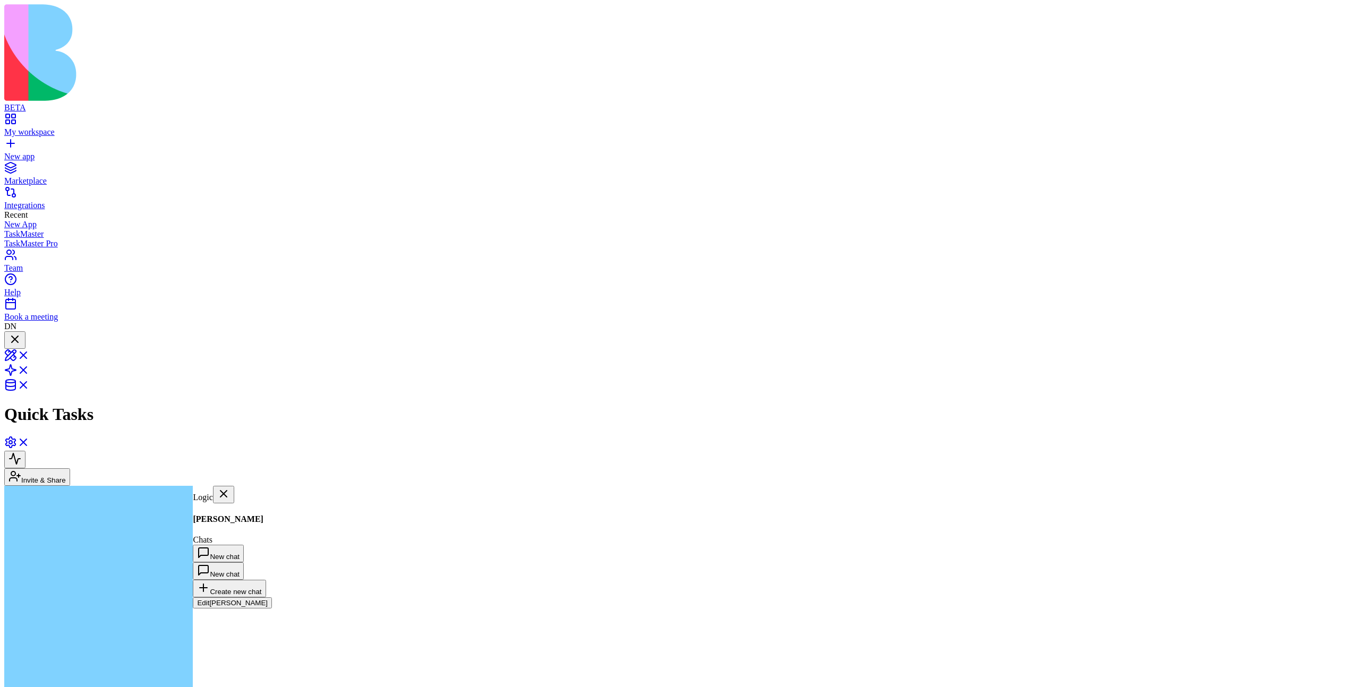
click at [21, 333] on div at bounding box center [14, 340] width 13 height 14
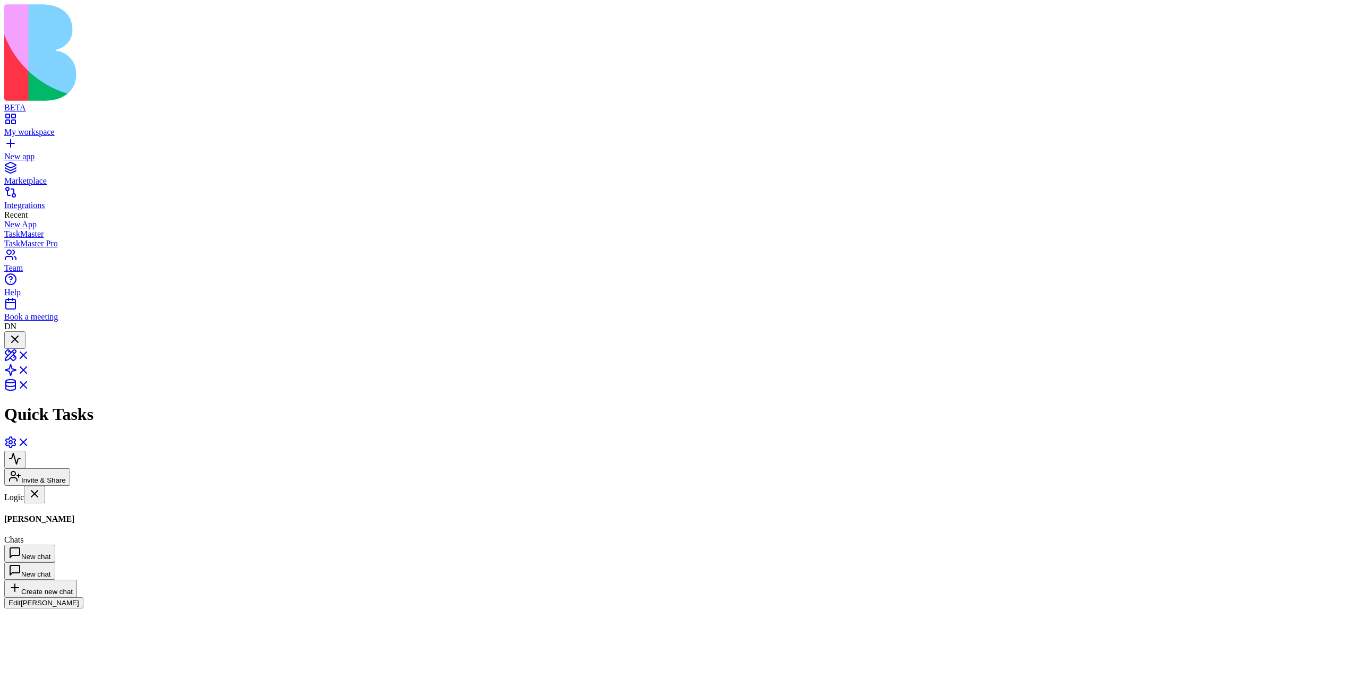
click at [21, 347] on div at bounding box center [14, 347] width 13 height 0
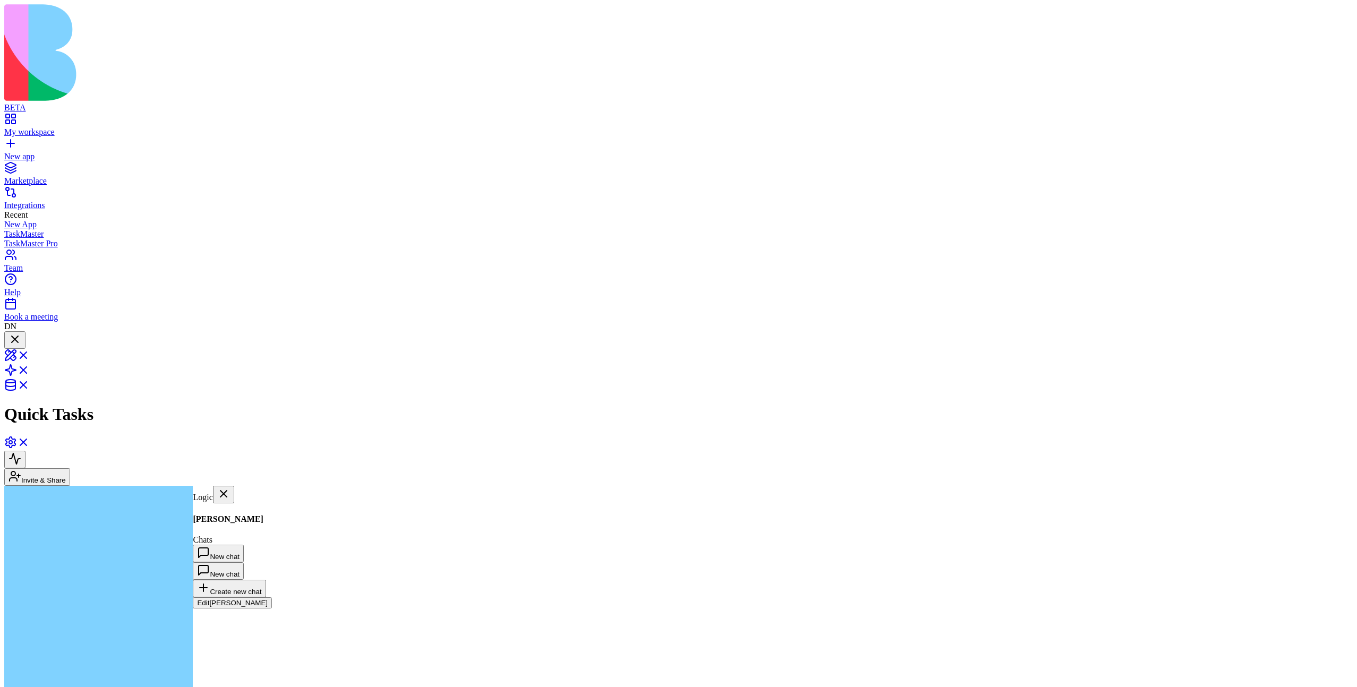
click at [21, 333] on div at bounding box center [14, 340] width 13 height 14
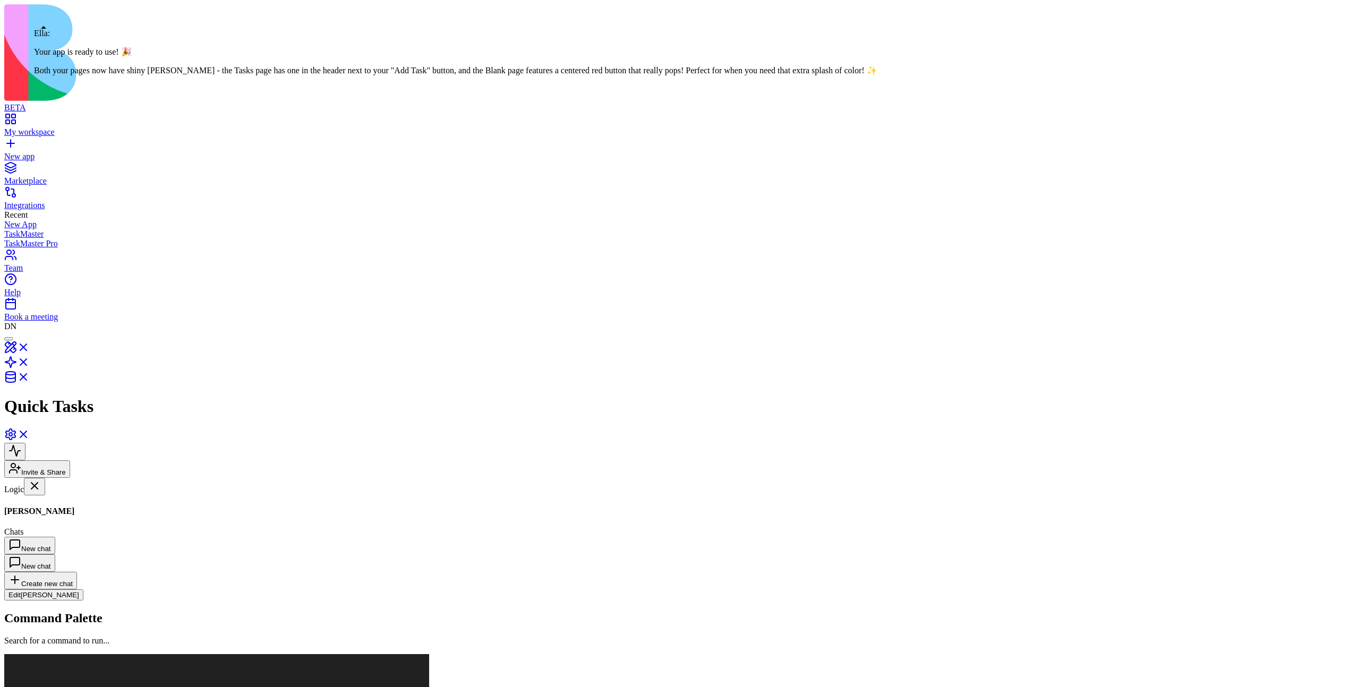
click at [8, 339] on div at bounding box center [8, 339] width 0 height 0
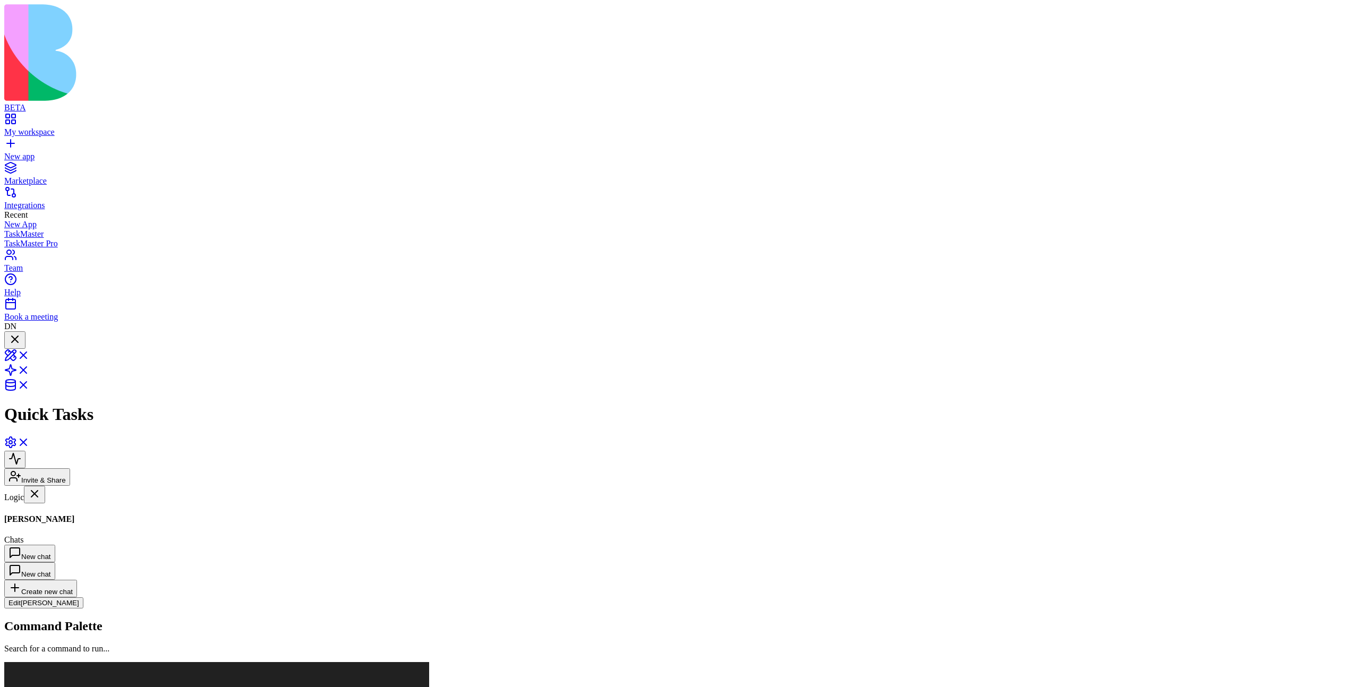
click at [21, 333] on div at bounding box center [14, 340] width 13 height 14
click at [21, 347] on div at bounding box center [14, 347] width 13 height 0
click at [21, 333] on div at bounding box center [14, 340] width 13 height 14
click at [21, 347] on div at bounding box center [14, 347] width 13 height 0
click at [21, 333] on div at bounding box center [14, 340] width 13 height 14
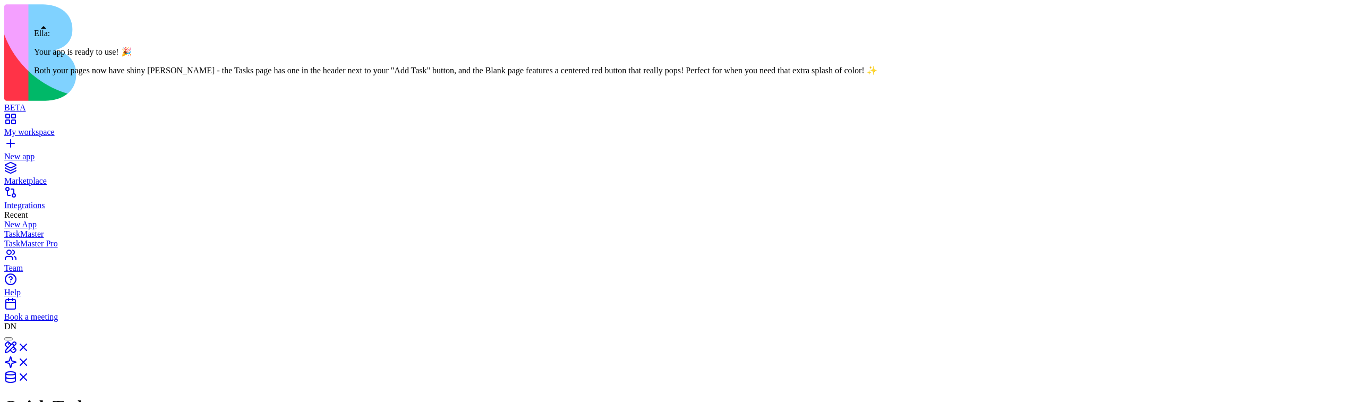
click at [8, 339] on div at bounding box center [8, 339] width 0 height 0
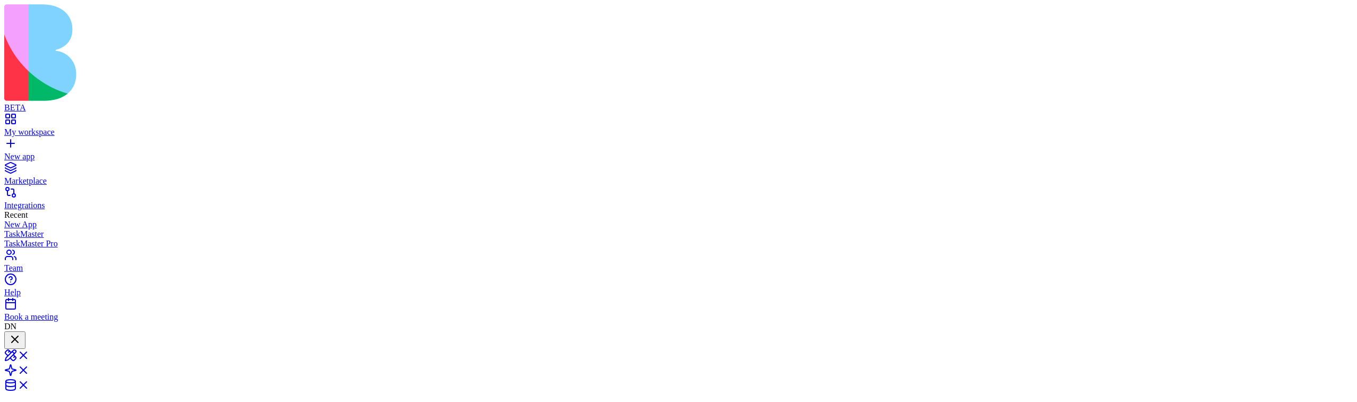
click at [21, 333] on div at bounding box center [14, 340] width 13 height 14
click at [21, 347] on div at bounding box center [14, 347] width 13 height 0
click at [21, 333] on div at bounding box center [14, 340] width 13 height 14
click at [8, 339] on div at bounding box center [8, 339] width 0 height 0
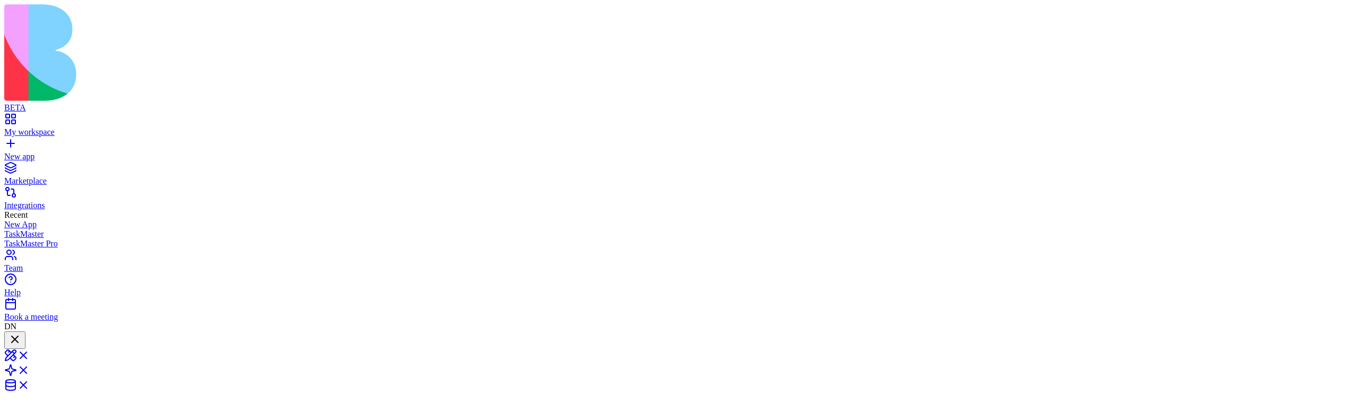
click at [21, 333] on div at bounding box center [14, 340] width 13 height 14
click at [8, 339] on div at bounding box center [8, 339] width 0 height 0
click at [21, 333] on div at bounding box center [14, 340] width 13 height 14
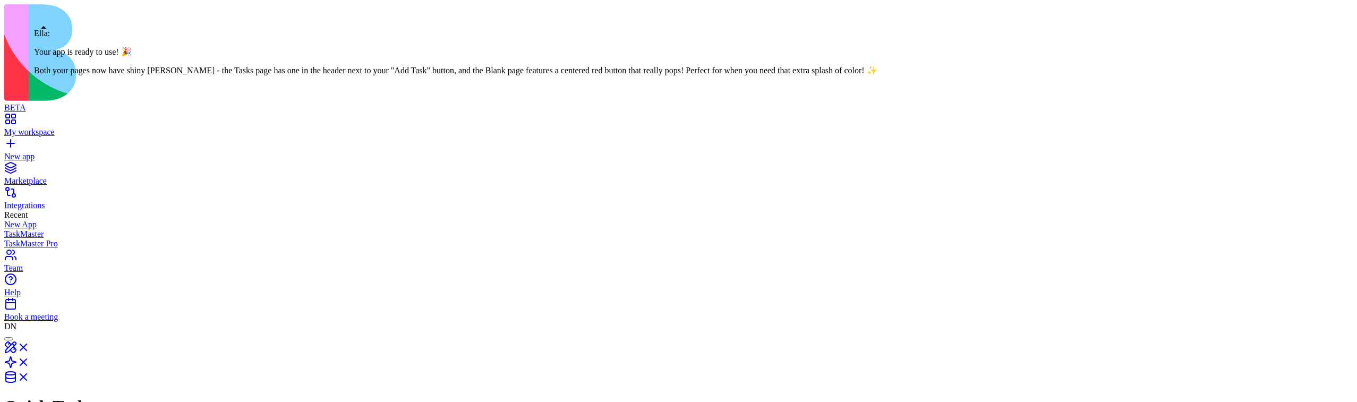
click at [8, 339] on div at bounding box center [8, 339] width 0 height 0
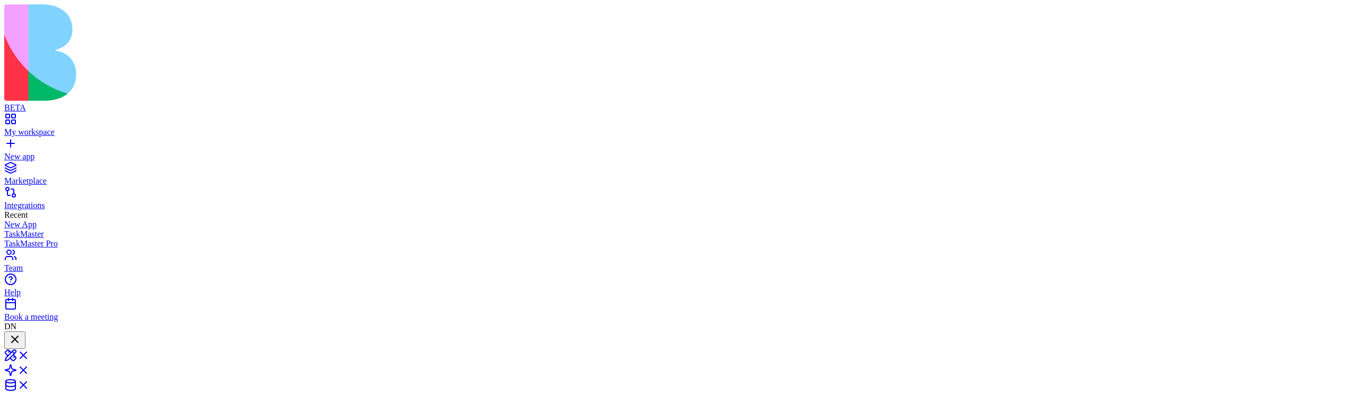
click at [21, 333] on div at bounding box center [14, 340] width 13 height 14
click at [8, 339] on div at bounding box center [8, 339] width 0 height 0
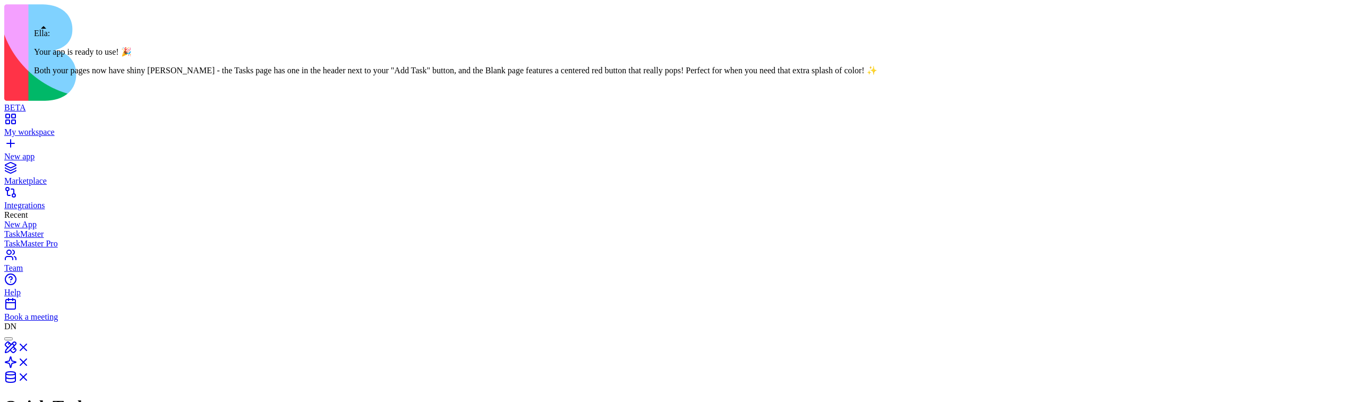
click at [8, 339] on div at bounding box center [8, 339] width 0 height 0
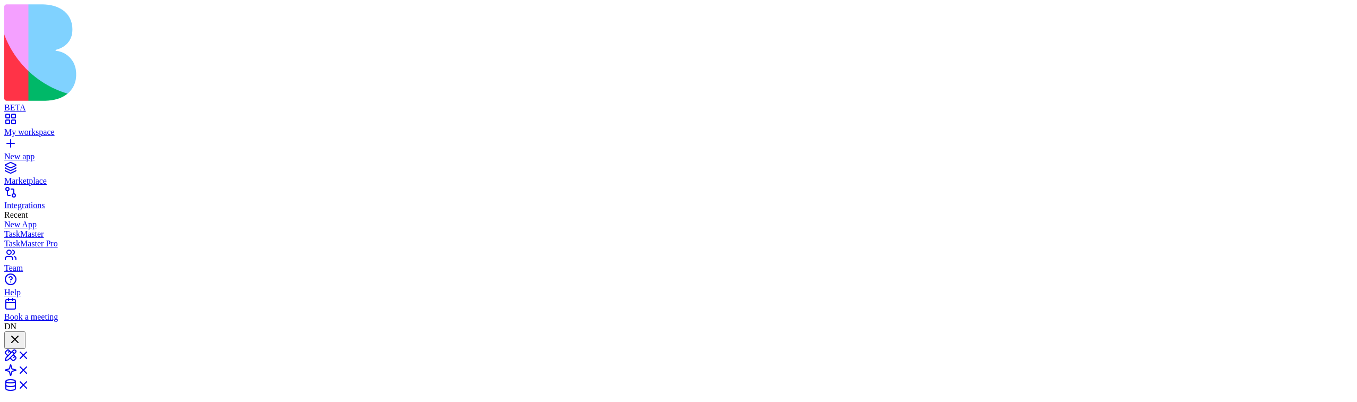
scroll to position [690, 0]
click at [21, 333] on div at bounding box center [14, 340] width 13 height 14
click at [8, 339] on div at bounding box center [8, 339] width 0 height 0
click at [21, 333] on div at bounding box center [14, 340] width 13 height 14
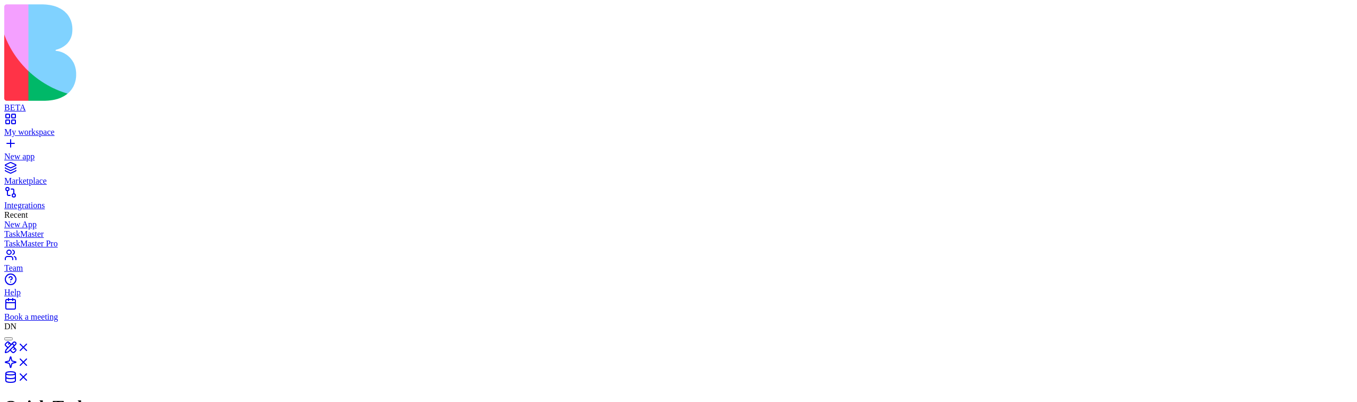
click at [8, 339] on div at bounding box center [8, 339] width 0 height 0
click at [21, 333] on div at bounding box center [14, 340] width 13 height 14
click at [8, 339] on div at bounding box center [8, 339] width 0 height 0
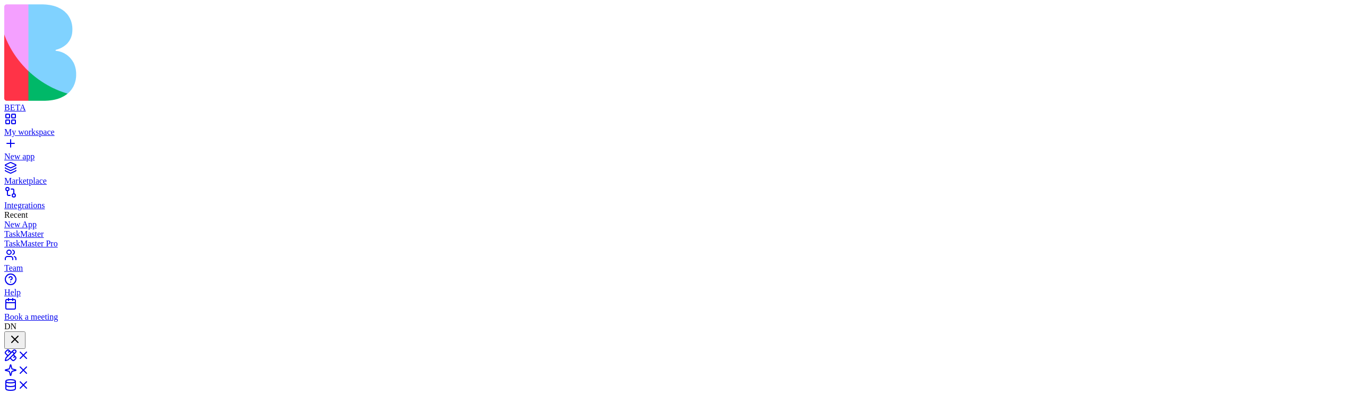
click at [21, 333] on div at bounding box center [14, 340] width 13 height 14
click at [21, 347] on div at bounding box center [14, 347] width 13 height 0
click at [21, 333] on div at bounding box center [14, 340] width 13 height 14
click at [8, 339] on div at bounding box center [8, 339] width 0 height 0
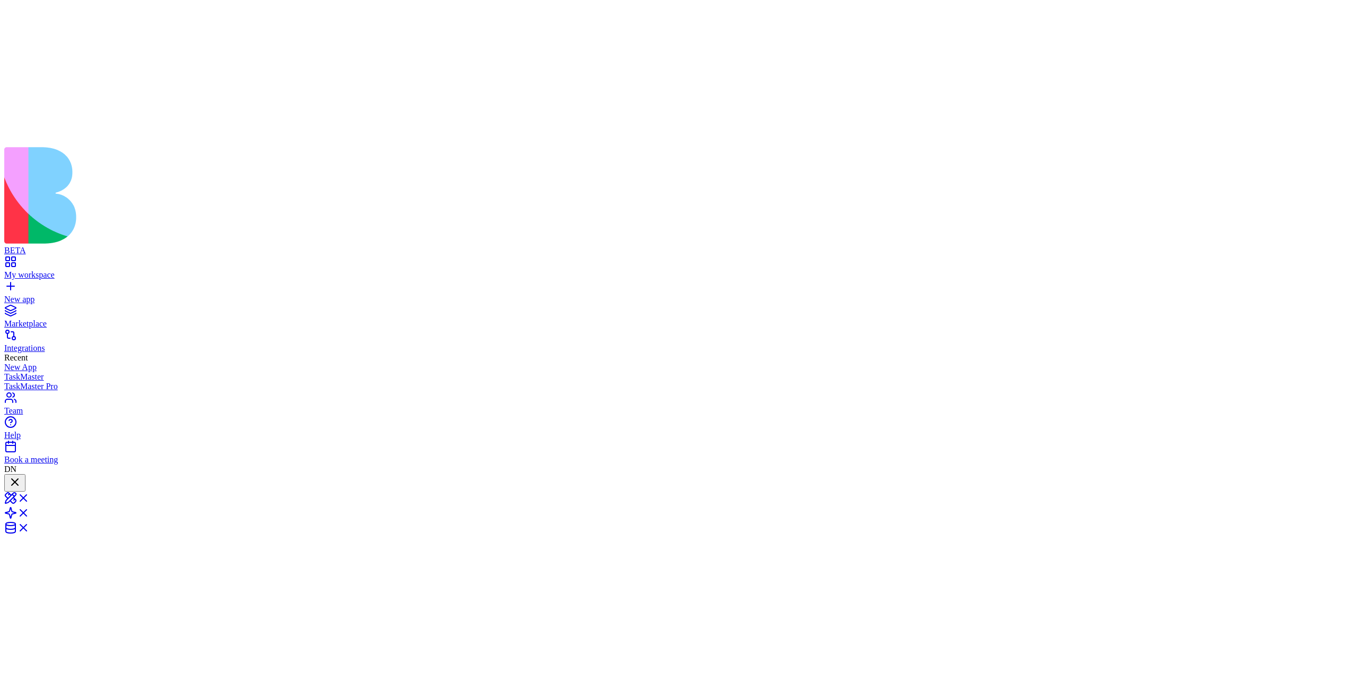
scroll to position [764, 0]
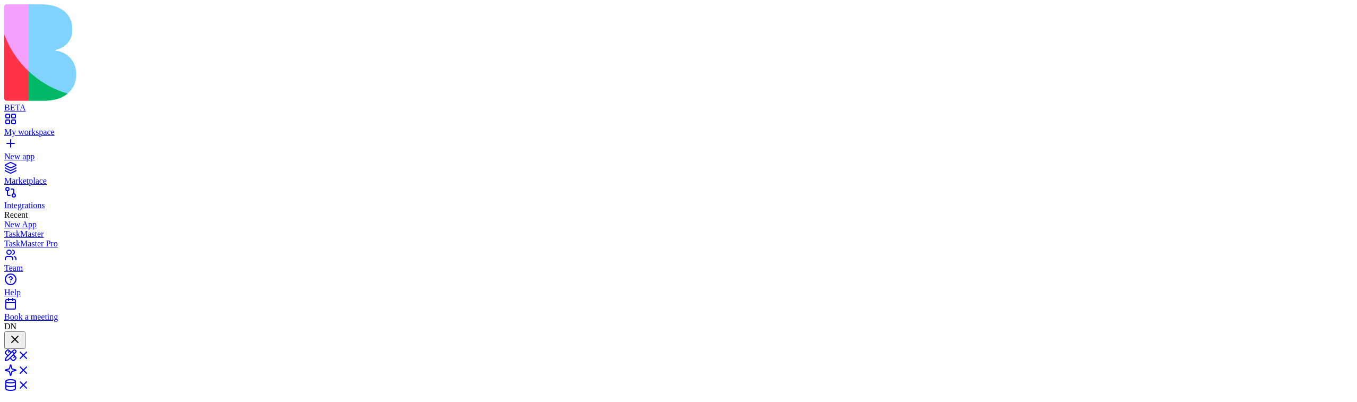
click at [21, 333] on div at bounding box center [14, 340] width 13 height 14
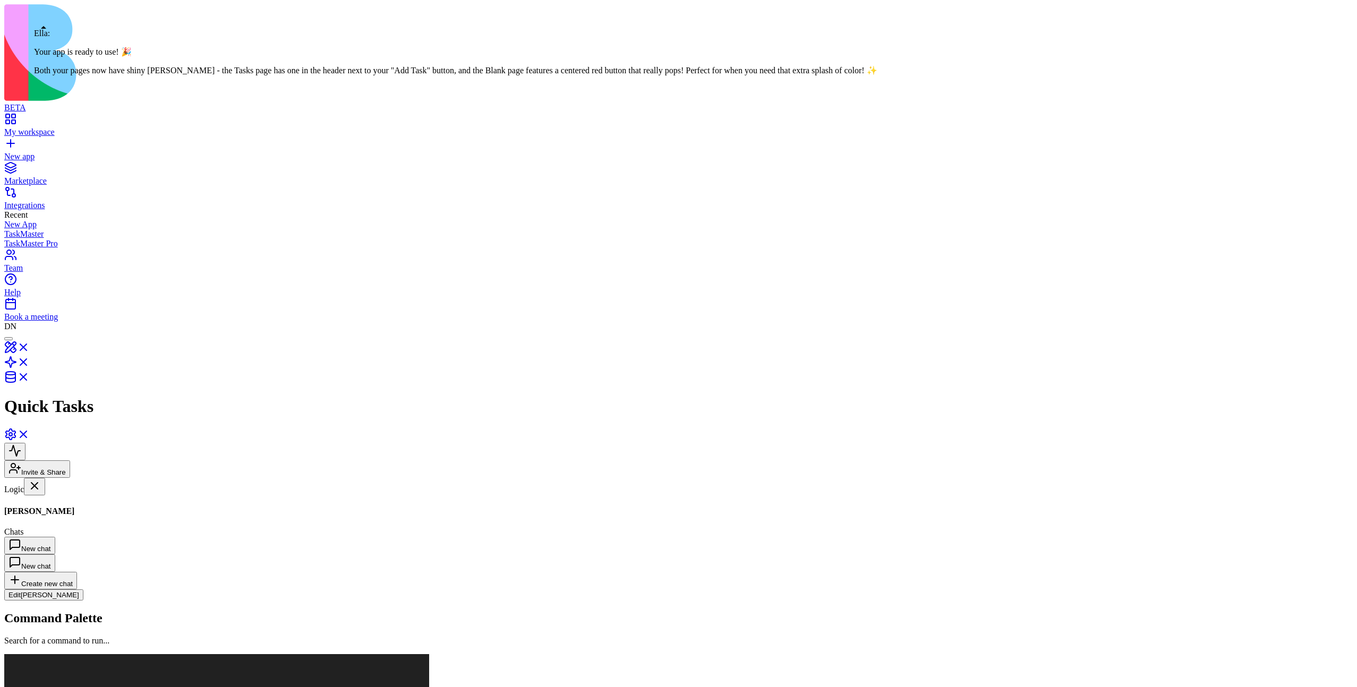
click at [8, 339] on div at bounding box center [8, 339] width 0 height 0
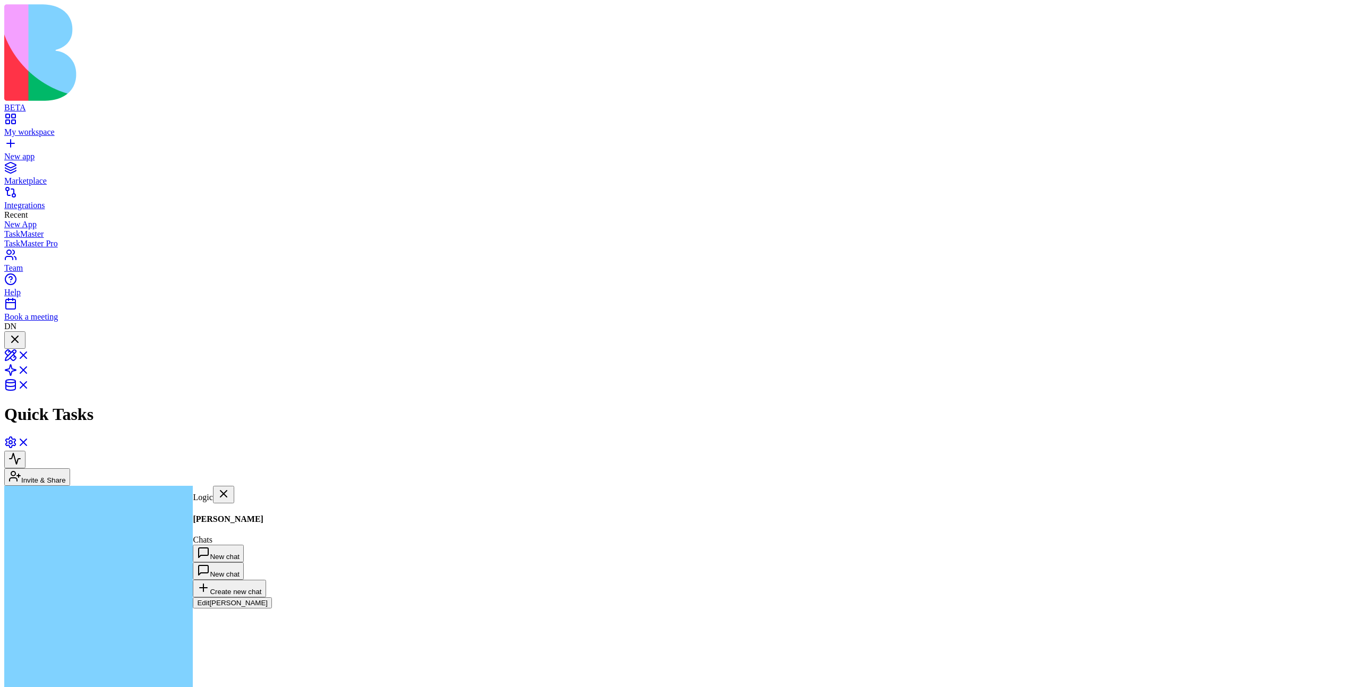
scroll to position [465, 0]
click at [21, 333] on div at bounding box center [14, 340] width 13 height 14
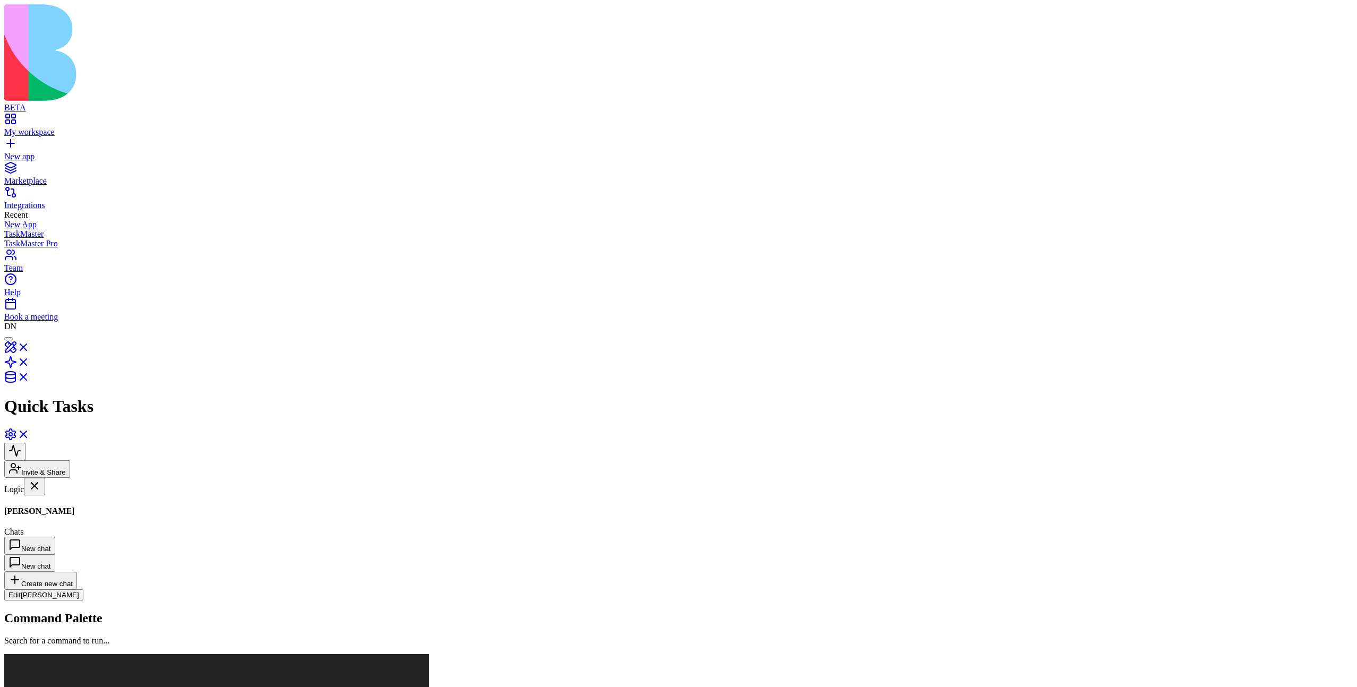
click at [8, 339] on div at bounding box center [8, 339] width 0 height 0
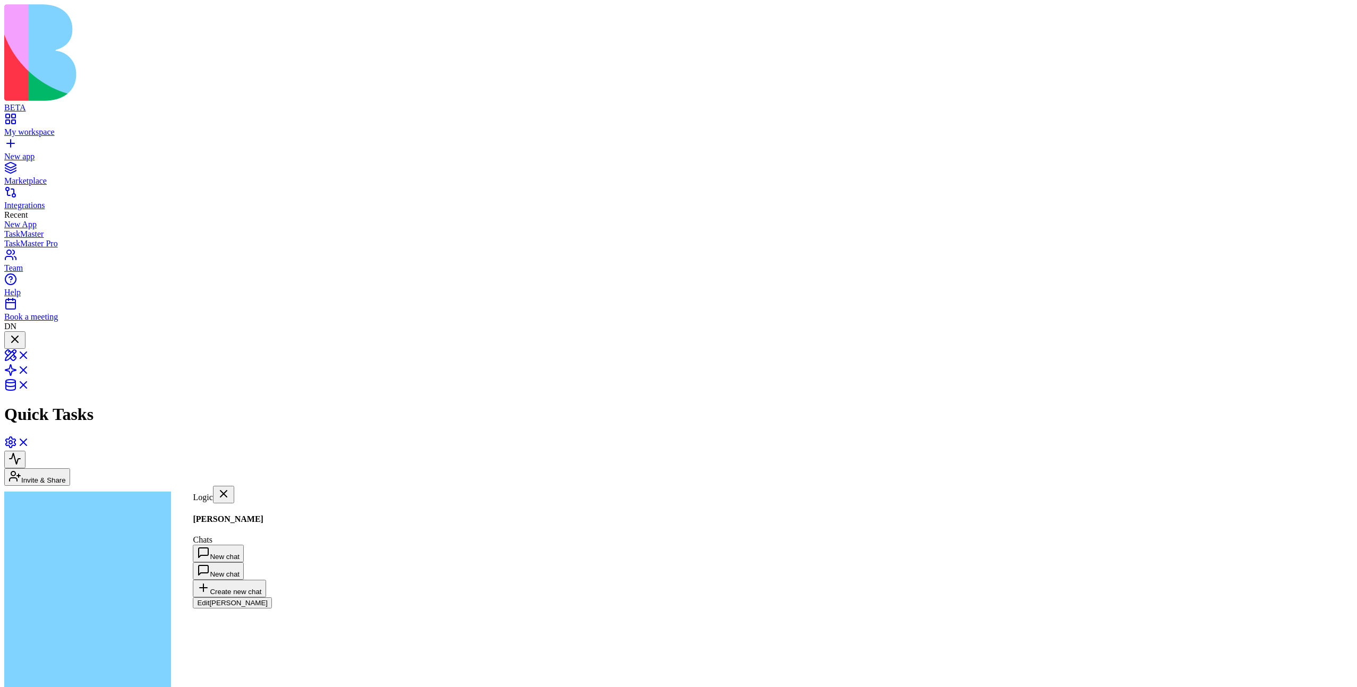
scroll to position [550, 0]
click at [21, 333] on div at bounding box center [14, 340] width 13 height 14
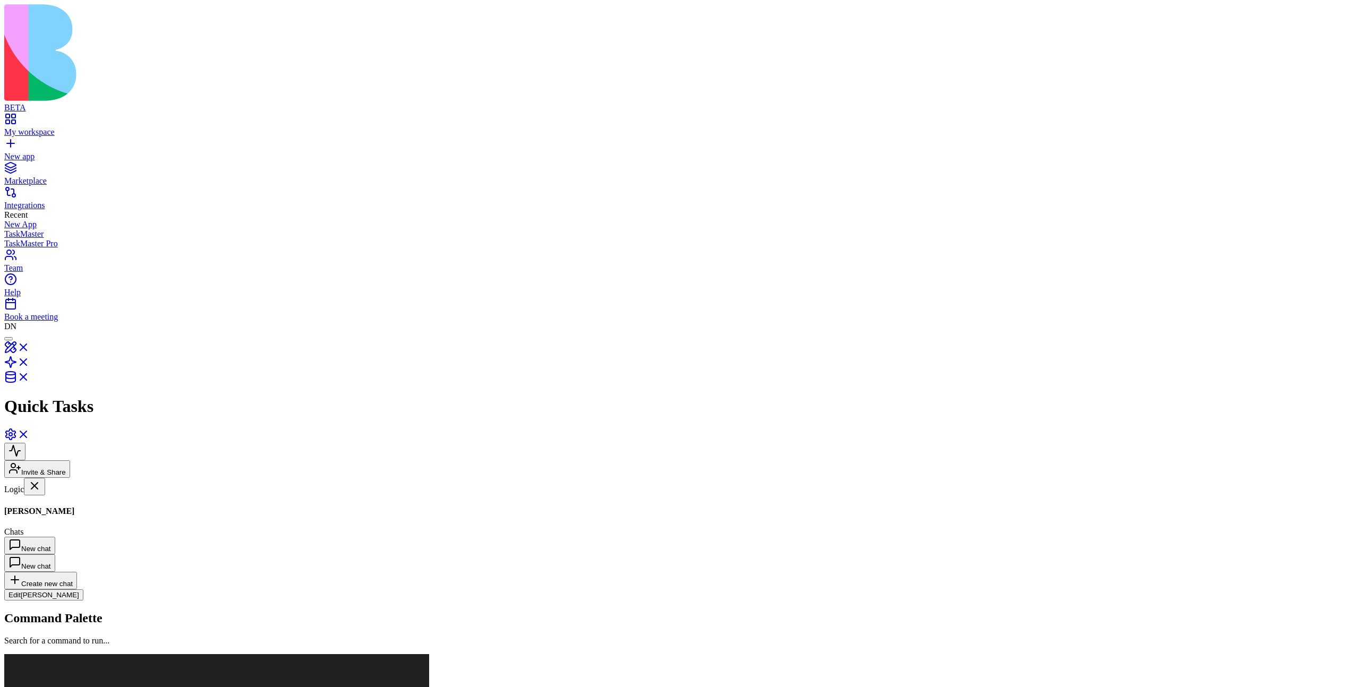
click at [8, 339] on div at bounding box center [8, 339] width 0 height 0
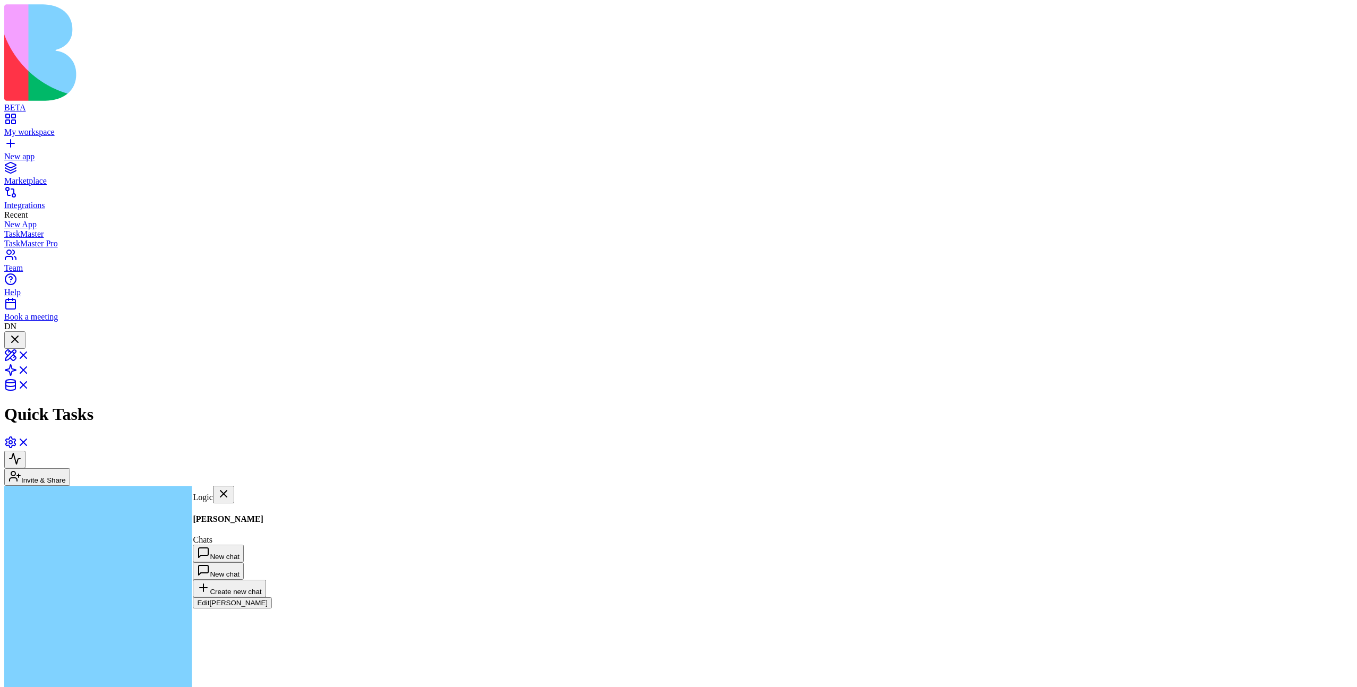
scroll to position [476, 0]
click at [21, 333] on div at bounding box center [14, 340] width 13 height 14
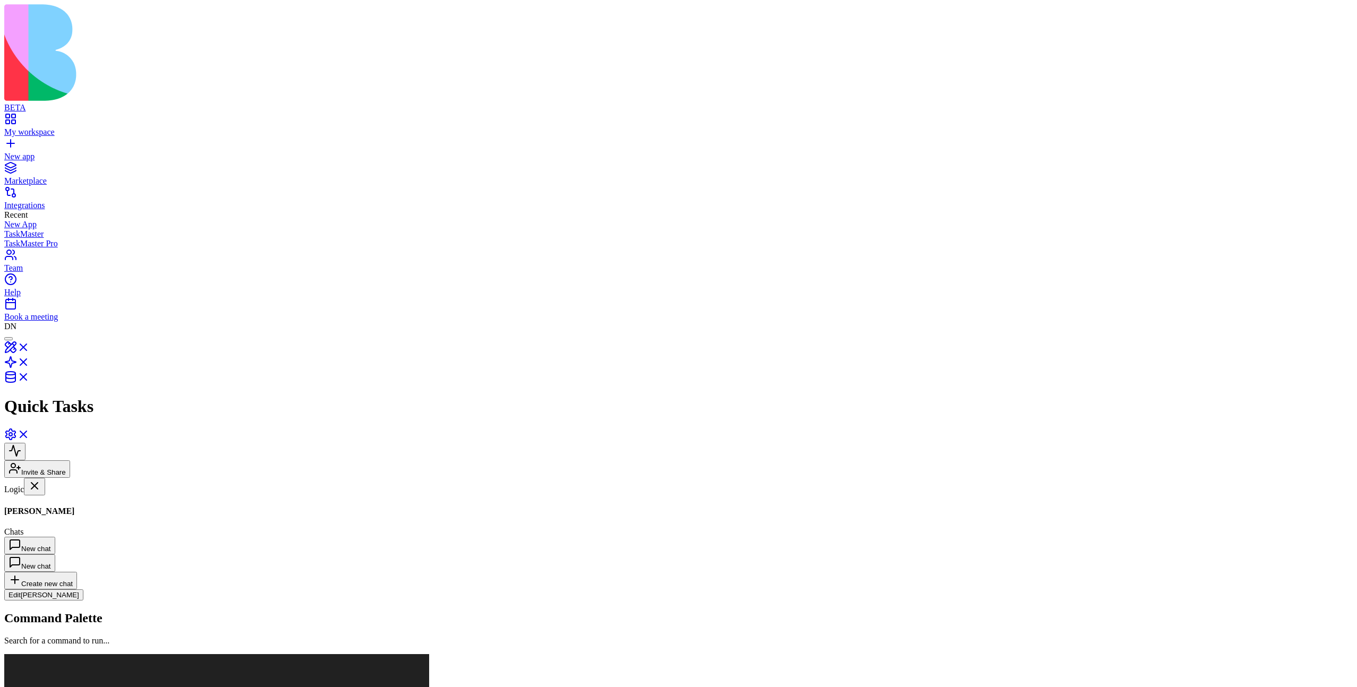
click at [8, 339] on div at bounding box center [8, 339] width 0 height 0
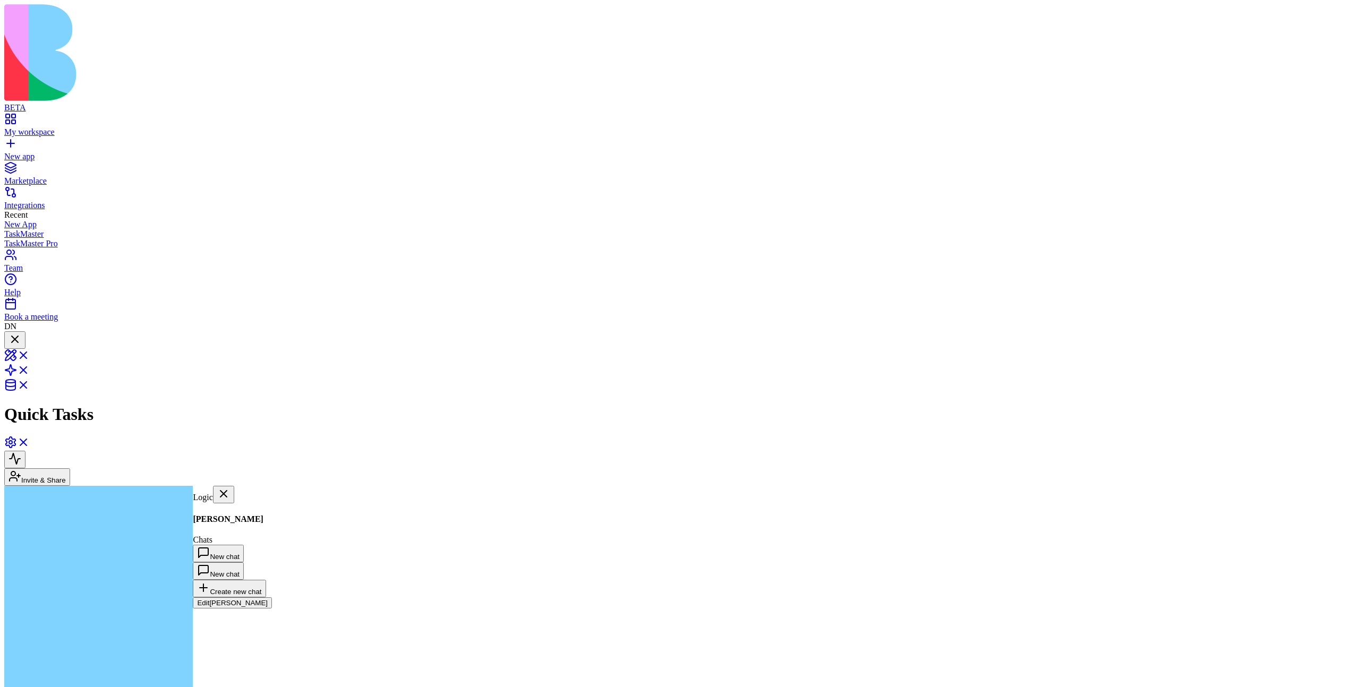
scroll to position [632, 0]
